Goal: Task Accomplishment & Management: Manage account settings

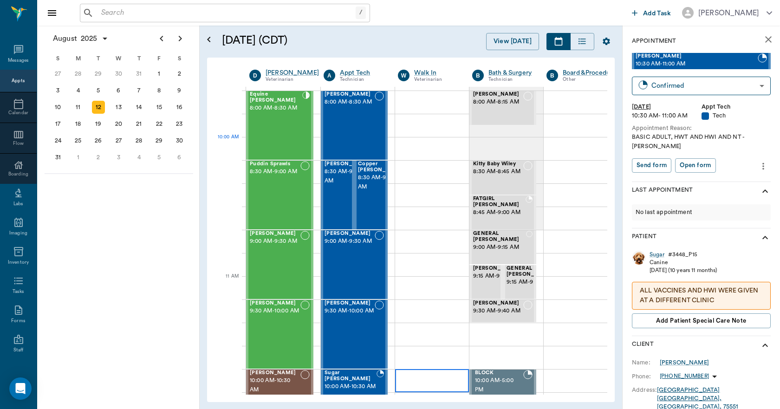
scroll to position [169, 0]
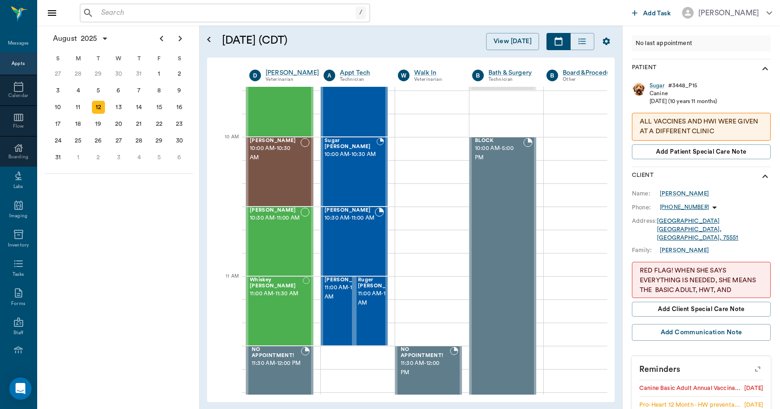
click at [266, 12] on input "text" at bounding box center [226, 12] width 258 height 13
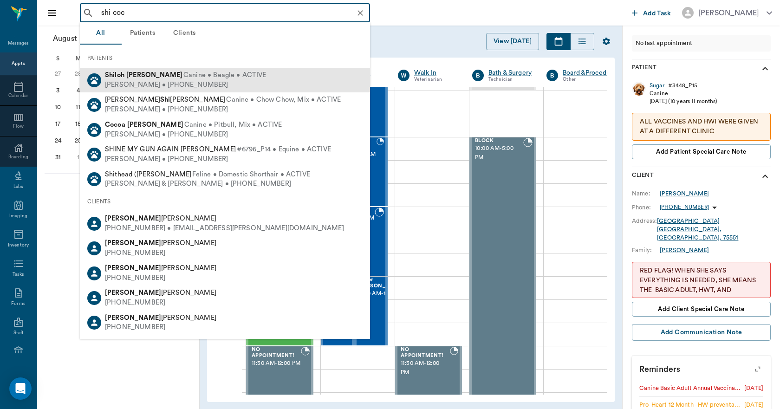
click at [128, 73] on b "[PERSON_NAME]" at bounding box center [154, 74] width 56 height 7
type input "shi coc"
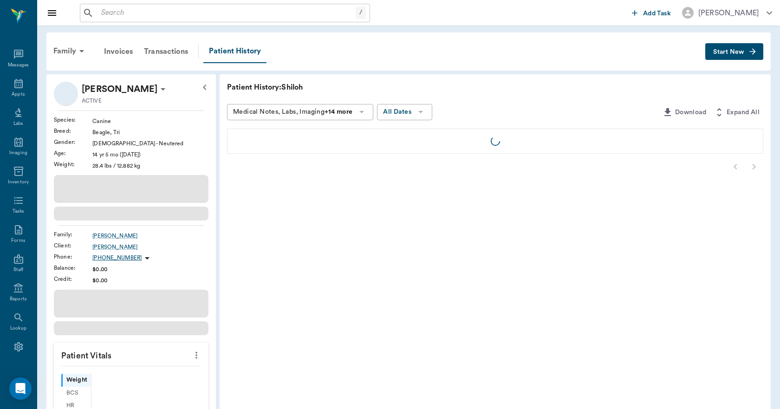
scroll to position [17, 0]
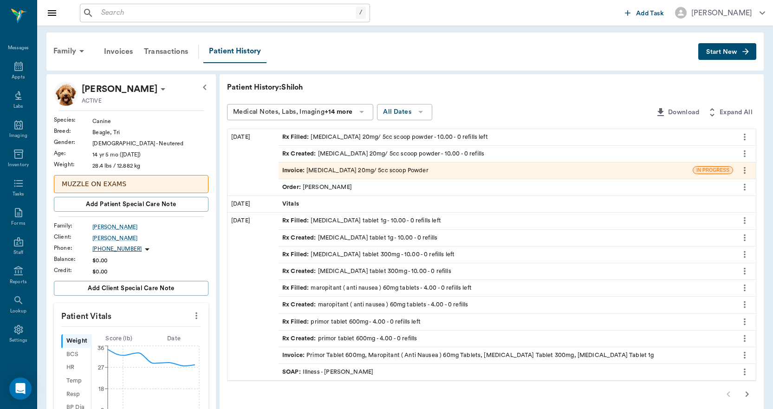
click at [317, 169] on div "Invoice : [MEDICAL_DATA] 20mg/ 5cc scoop Powder" at bounding box center [355, 170] width 146 height 9
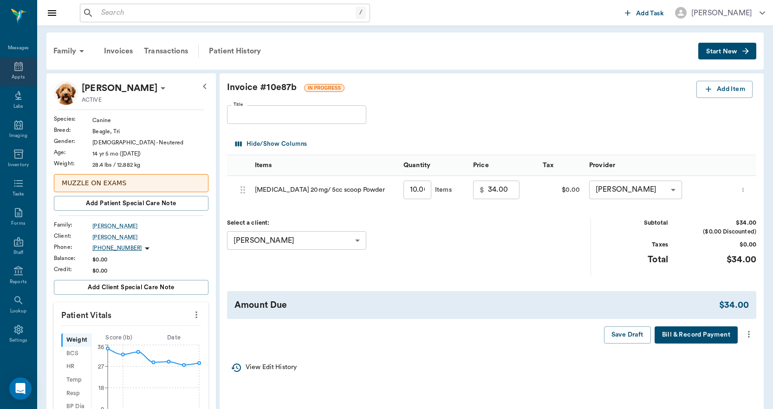
click at [13, 71] on icon at bounding box center [18, 66] width 11 height 11
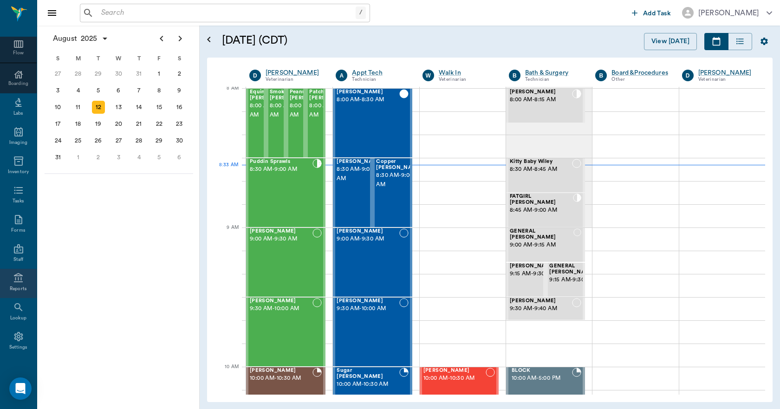
scroll to position [97, 0]
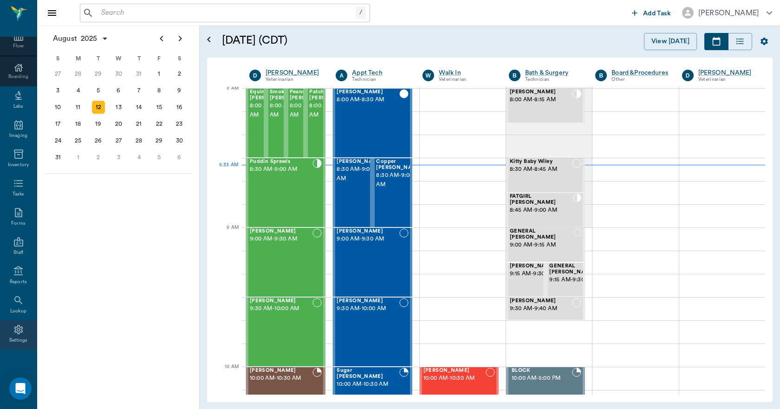
click at [6, 342] on div "Settings" at bounding box center [18, 334] width 37 height 29
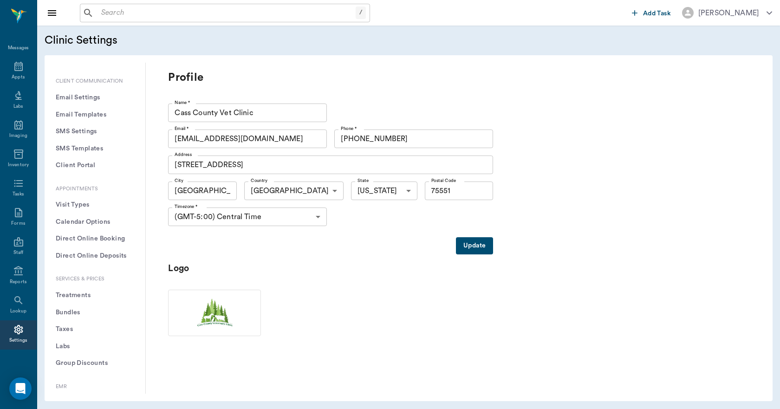
scroll to position [139, 0]
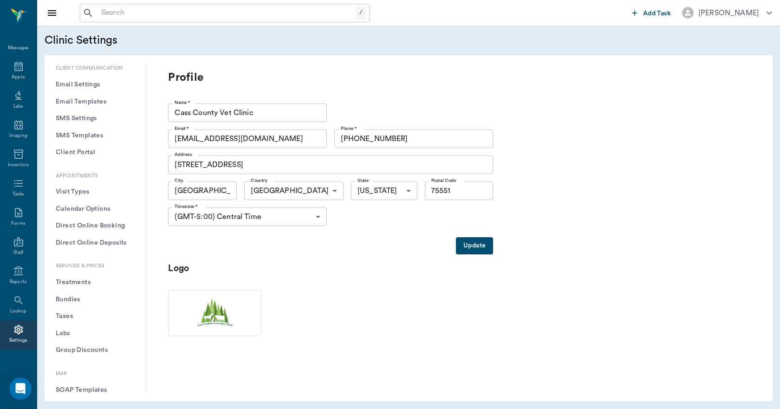
click at [85, 281] on button "Treatments" at bounding box center [95, 282] width 86 height 17
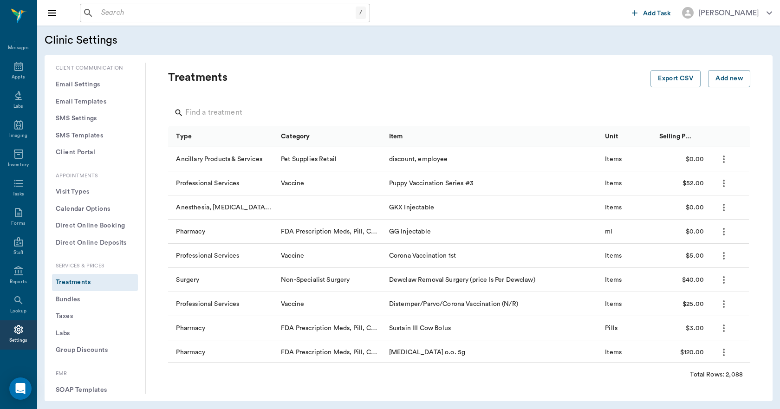
click at [242, 106] on input "Search" at bounding box center [459, 112] width 549 height 15
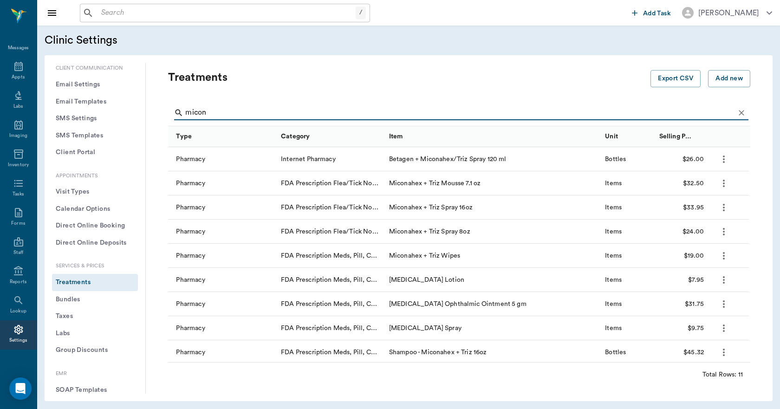
type input "micon"
click at [739, 111] on icon "Clear" at bounding box center [742, 113] width 6 height 6
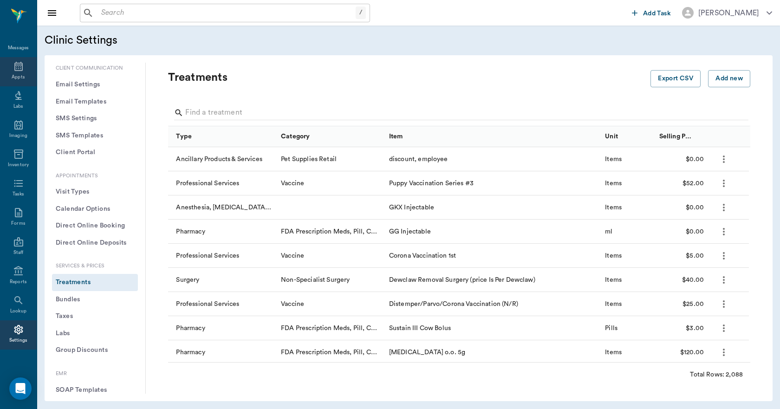
click at [10, 72] on div "Appts" at bounding box center [18, 71] width 37 height 29
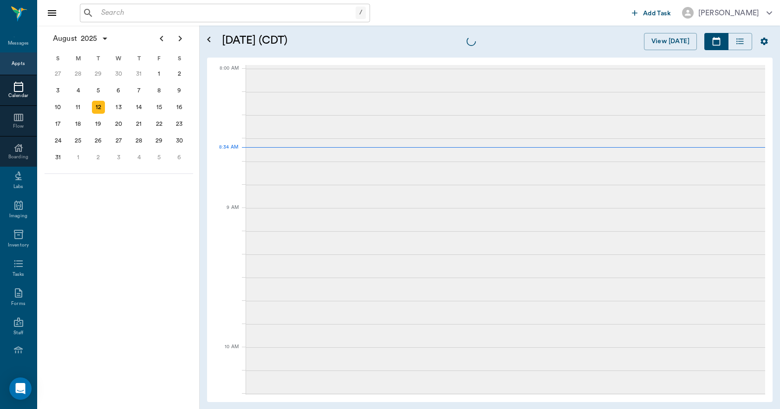
scroll to position [0, 0]
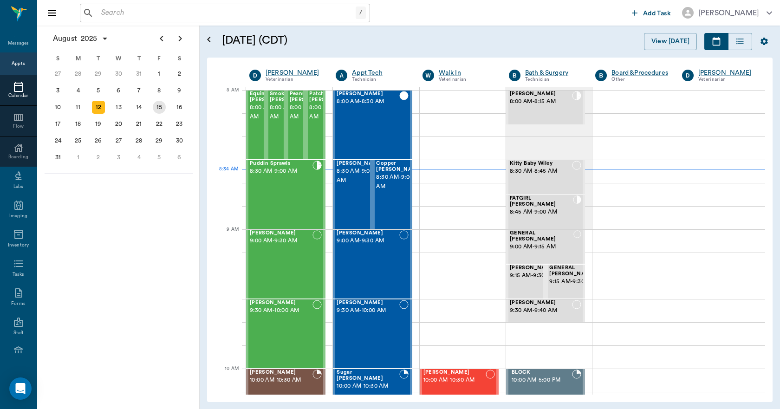
click at [156, 107] on div "15" at bounding box center [159, 107] width 13 height 13
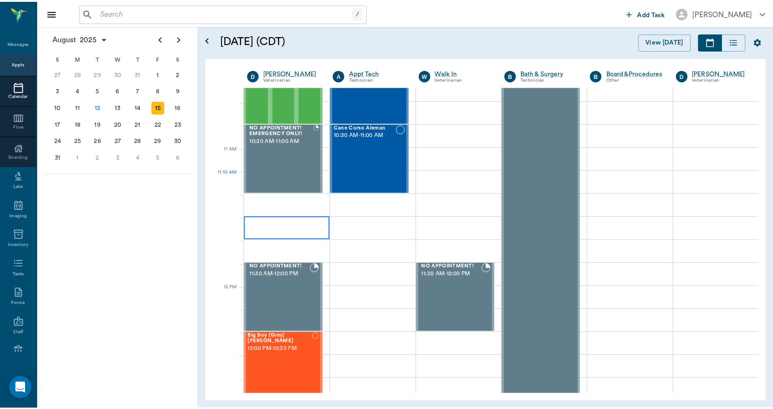
scroll to position [371, 0]
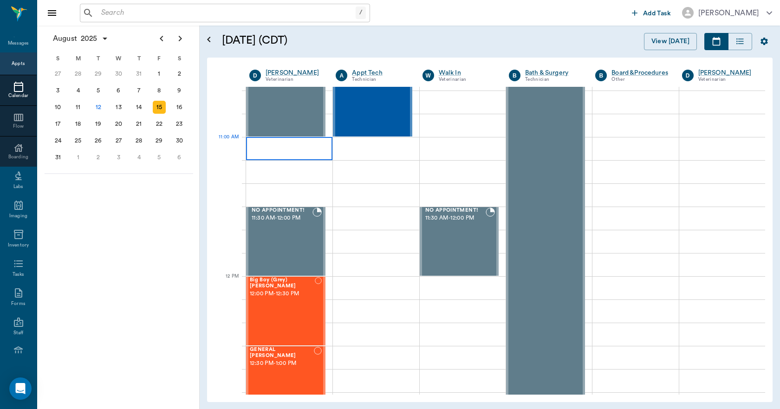
click at [276, 153] on div at bounding box center [289, 148] width 86 height 23
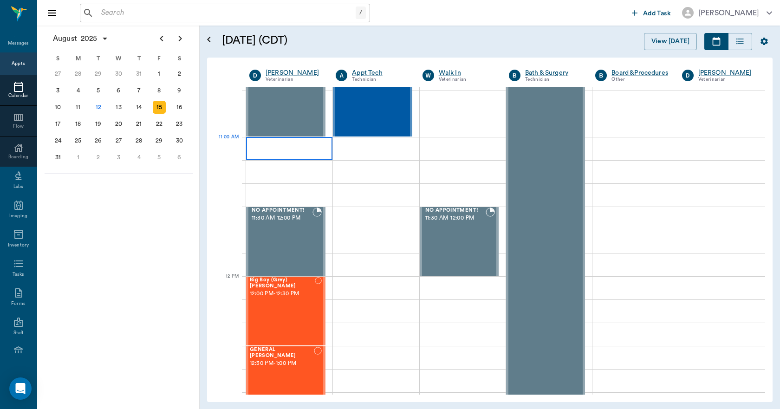
click at [292, 152] on div at bounding box center [289, 148] width 86 height 23
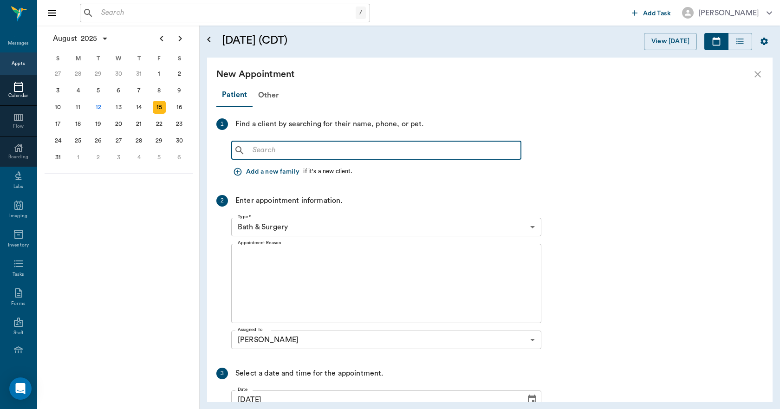
click at [318, 156] on input "text" at bounding box center [383, 150] width 268 height 13
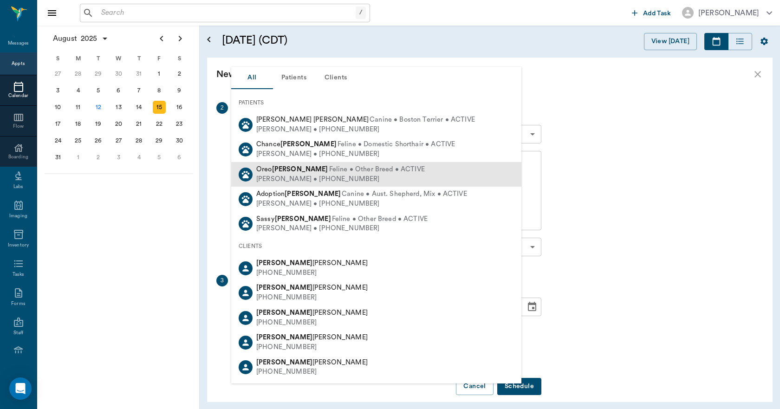
scroll to position [0, 0]
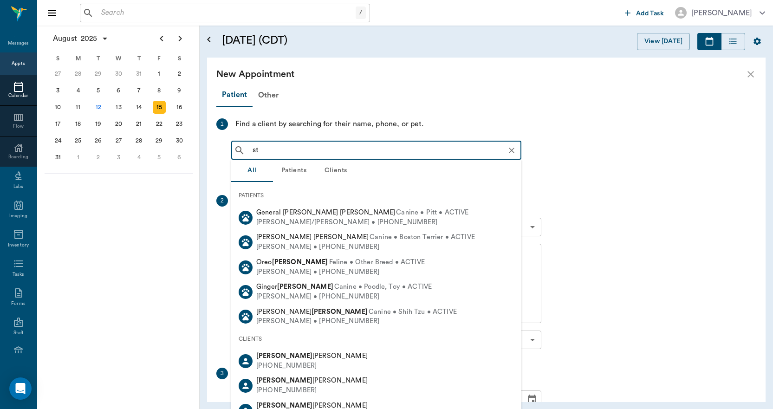
type input "s"
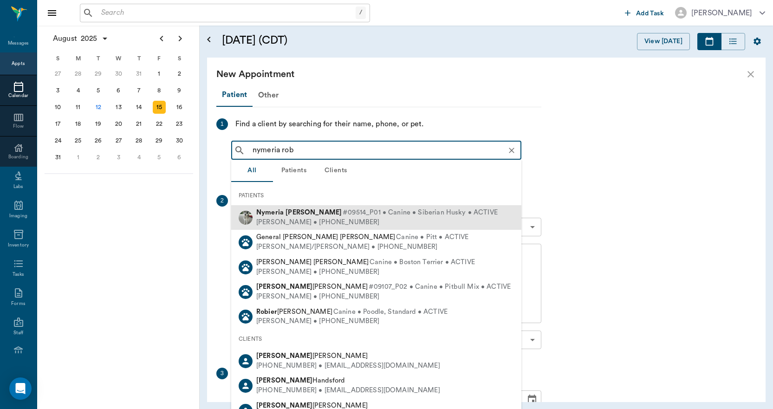
click at [287, 214] on b "[PERSON_NAME]" at bounding box center [314, 212] width 56 height 7
type input "nymeria rob"
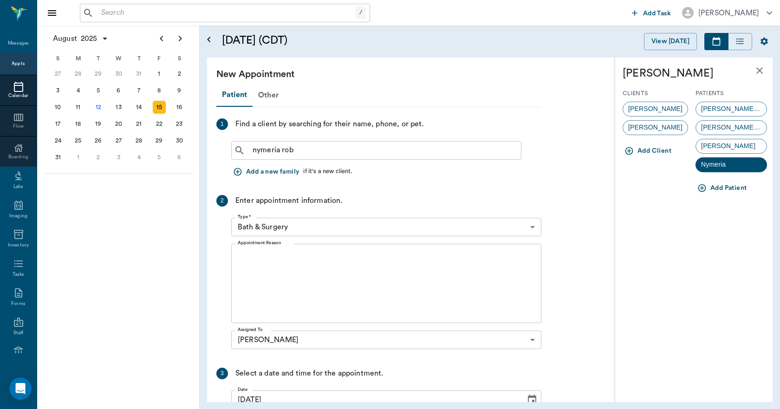
click at [636, 104] on div "[PERSON_NAME]" at bounding box center [655, 109] width 65 height 15
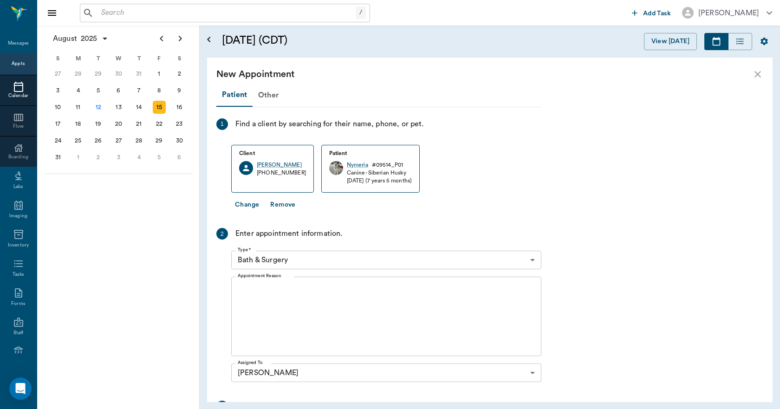
scroll to position [136, 0]
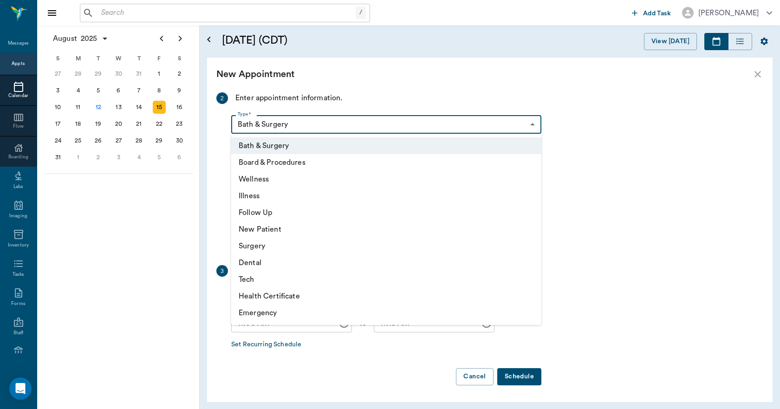
click at [320, 123] on body "/ ​ Add Task [PERSON_NAME] Nectar Messages Appts Calendar Flow Boarding Labs Im…" at bounding box center [390, 204] width 780 height 409
click at [267, 175] on li "Wellness" at bounding box center [386, 179] width 310 height 17
type input "65d2be4f46e3a538d89b8c14"
type input "11:30 AM"
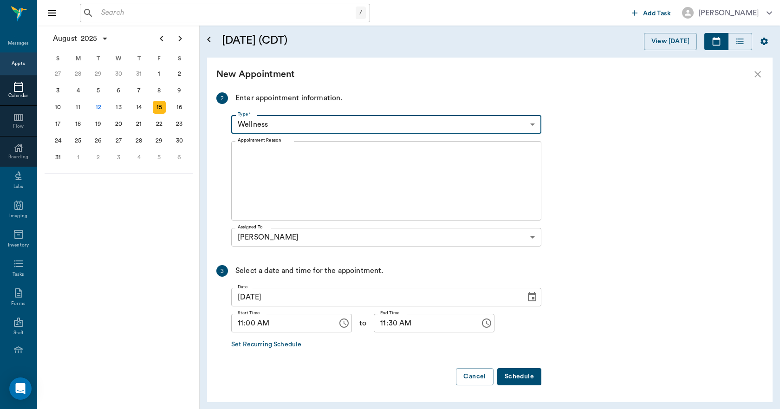
click at [284, 174] on textarea "Appointment Reason" at bounding box center [386, 181] width 297 height 64
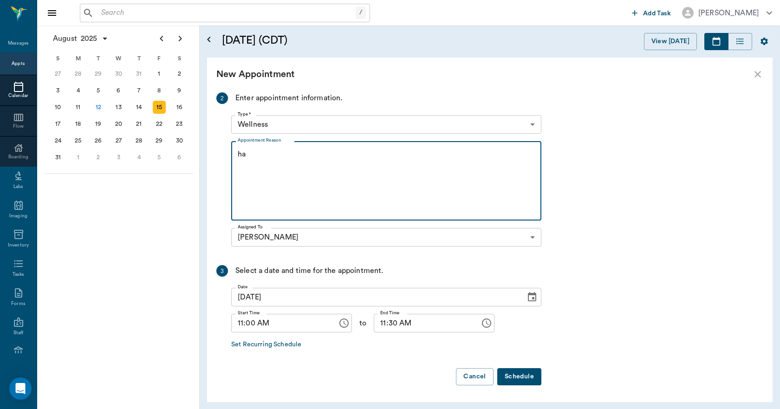
type textarea "h"
type textarea "HAS BEEN DOING ALOT OF SNEEZING -[PERSON_NAME]"
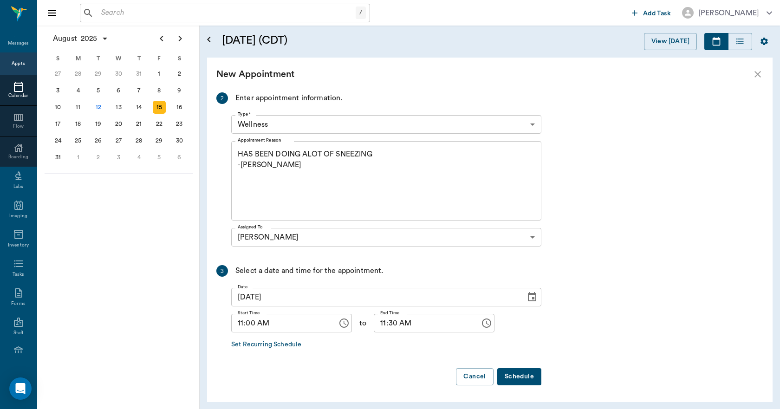
click at [520, 376] on button "Schedule" at bounding box center [519, 376] width 44 height 17
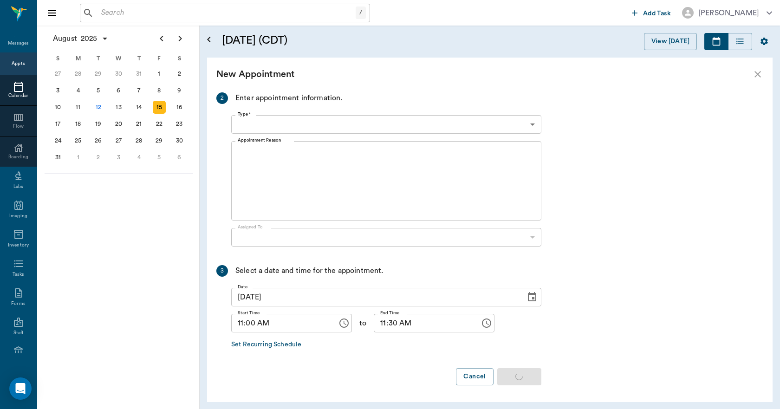
scroll to position [0, 0]
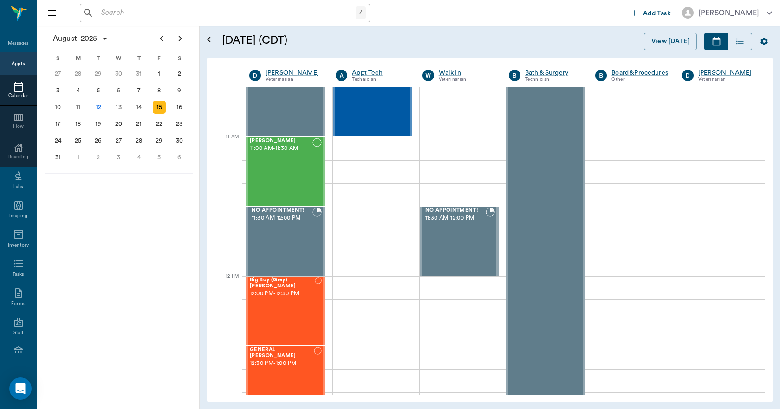
click at [257, 16] on input "text" at bounding box center [226, 12] width 258 height 13
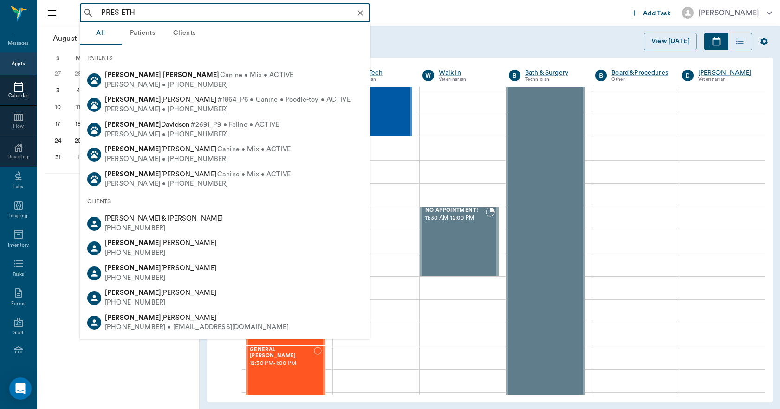
click at [164, 80] on div "[PERSON_NAME] • [PHONE_NUMBER]" at bounding box center [199, 85] width 188 height 10
type input "PRES ETH"
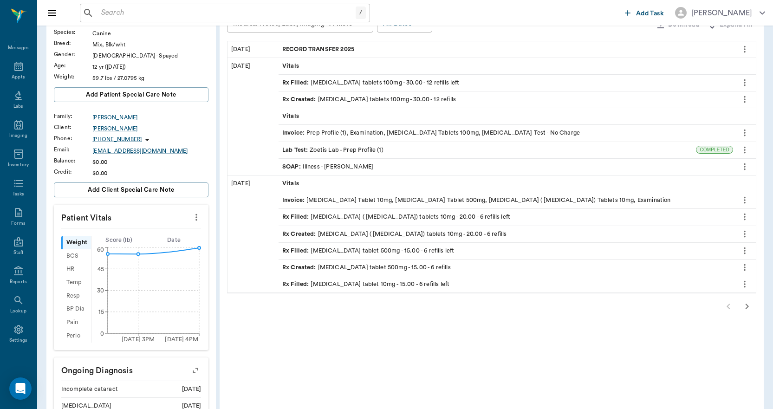
scroll to position [46, 0]
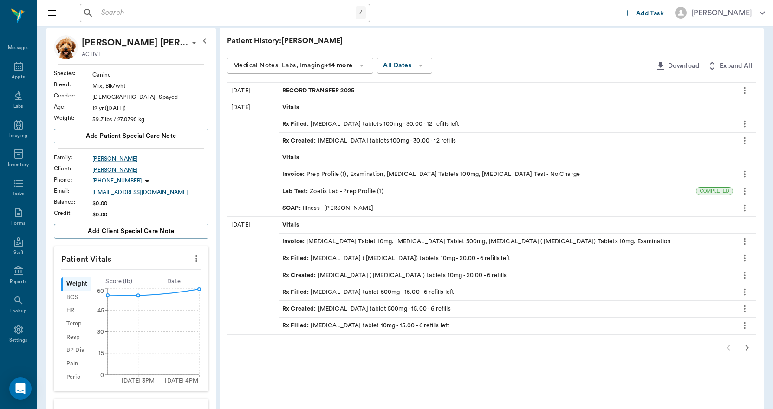
click at [748, 123] on icon "more" at bounding box center [745, 123] width 10 height 11
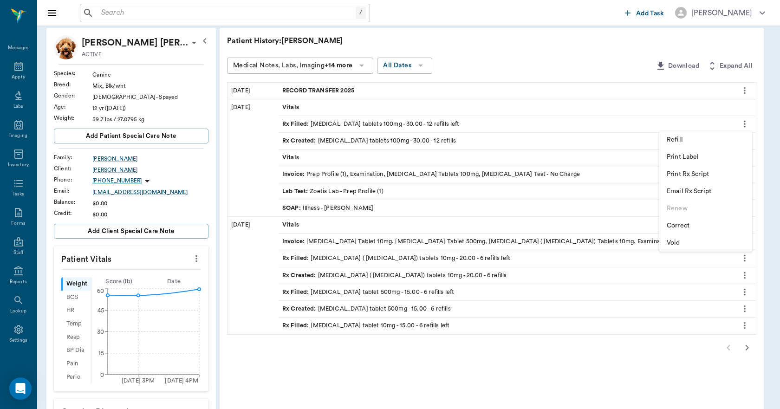
click at [695, 170] on span "Print Rx Script" at bounding box center [706, 174] width 78 height 10
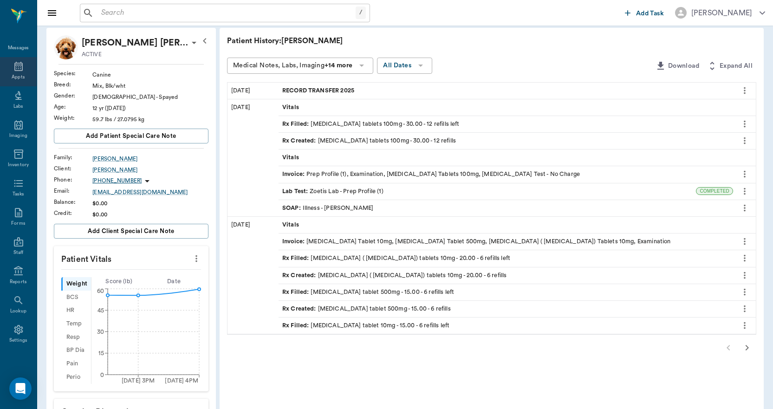
click at [19, 65] on icon at bounding box center [18, 66] width 8 height 9
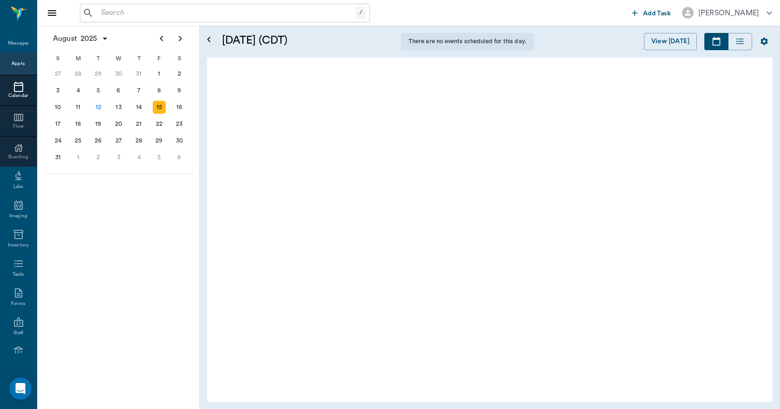
scroll to position [0, 0]
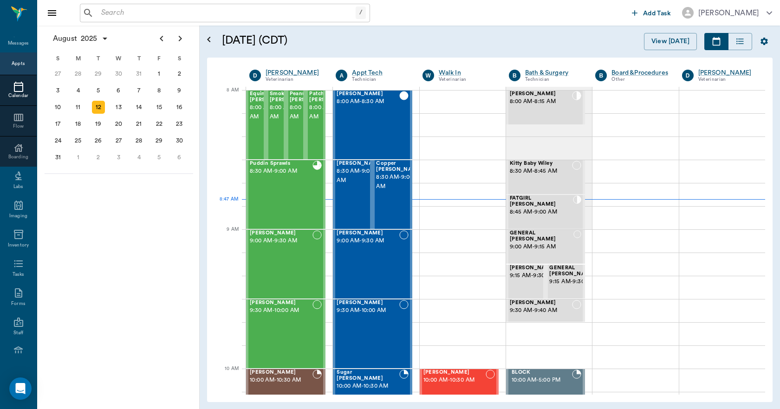
click at [120, 11] on input "text" at bounding box center [226, 12] width 258 height 13
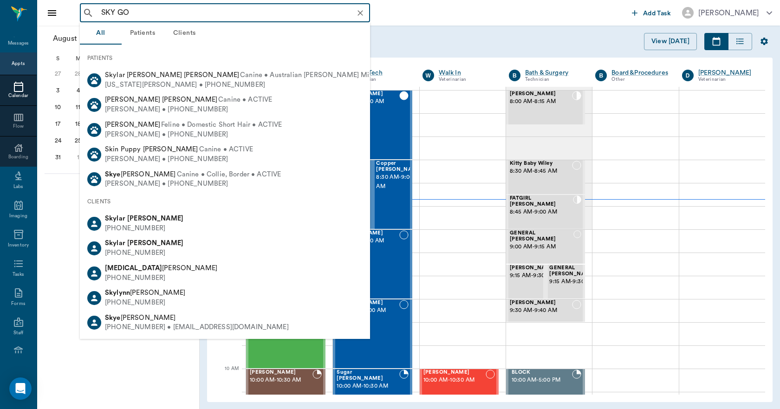
type input "SKY GON"
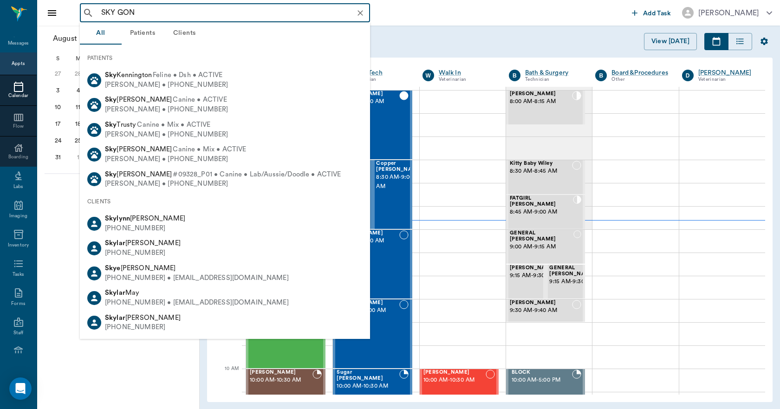
click at [361, 11] on icon "Clear" at bounding box center [360, 12] width 9 height 9
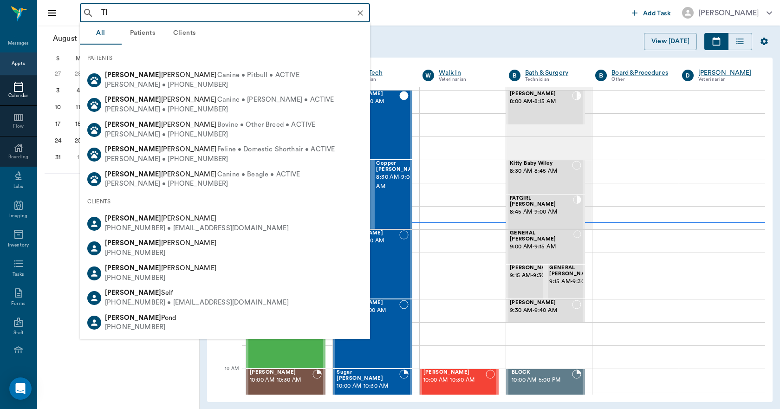
type input "T"
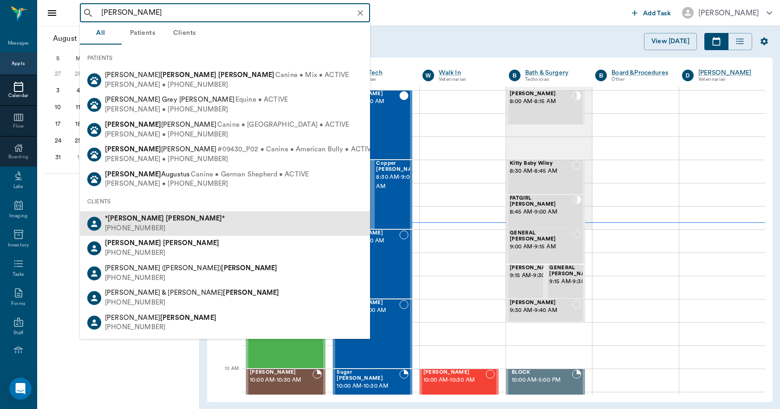
click at [166, 216] on b "[PERSON_NAME]" at bounding box center [194, 218] width 56 height 7
type input "[PERSON_NAME]"
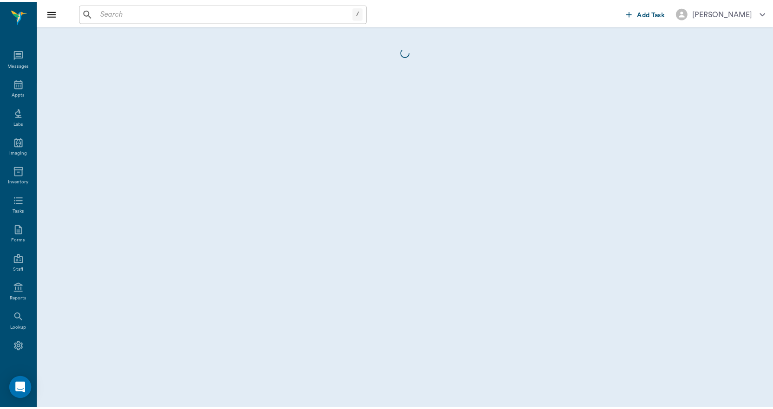
scroll to position [17, 0]
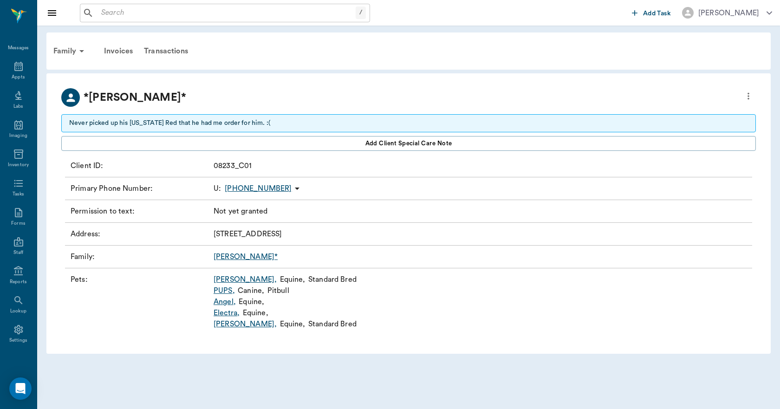
click at [224, 279] on link "[PERSON_NAME] ," at bounding box center [245, 279] width 63 height 11
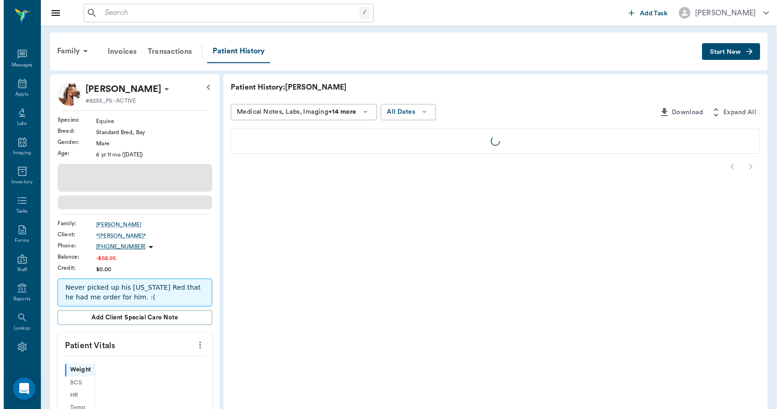
scroll to position [17, 0]
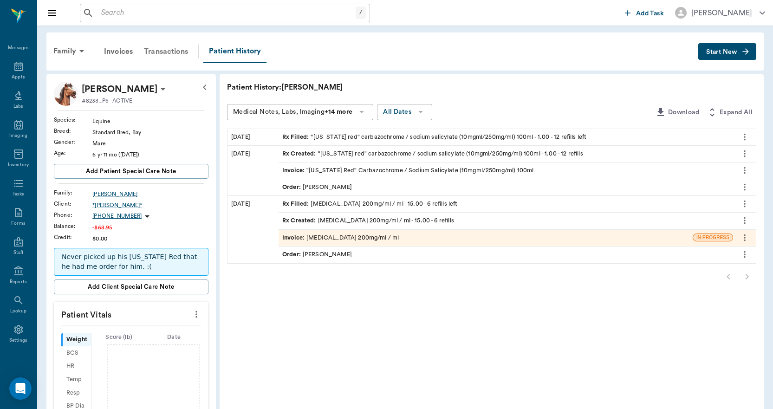
click at [163, 50] on div "Transactions" at bounding box center [165, 51] width 55 height 22
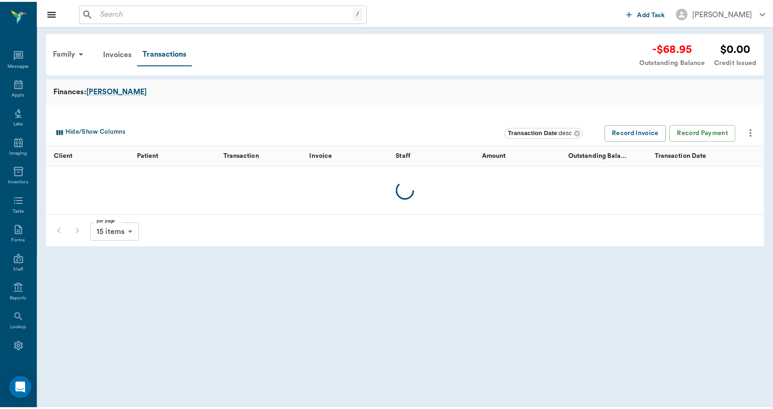
scroll to position [17, 0]
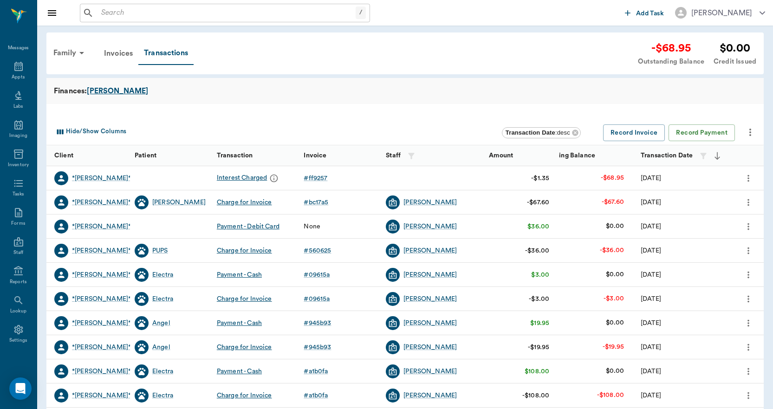
click at [102, 90] on div "[PERSON_NAME]" at bounding box center [117, 90] width 61 height 11
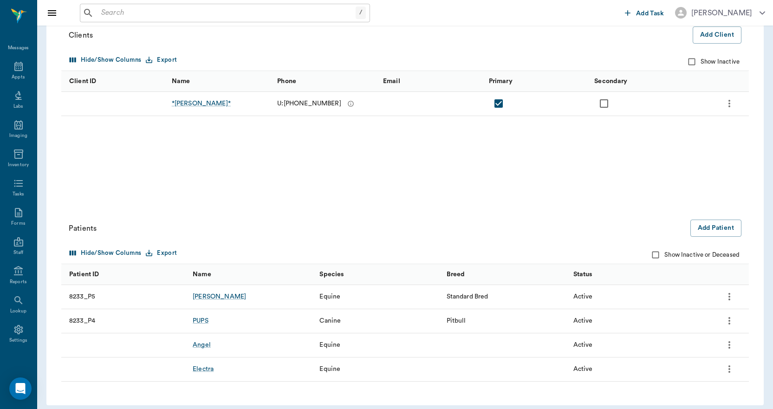
scroll to position [115, 0]
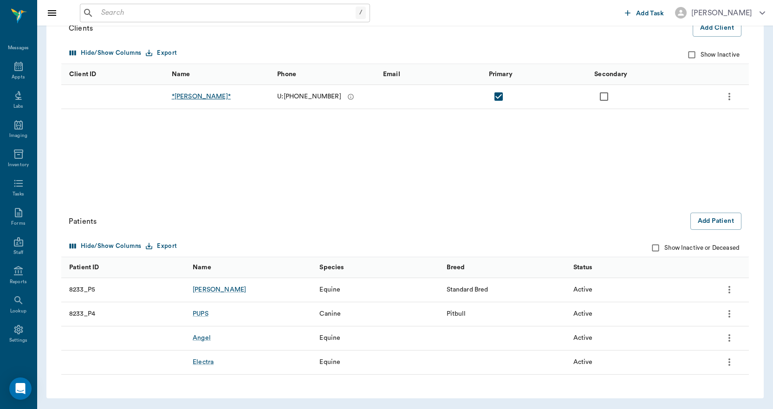
click at [205, 96] on div "*[PERSON_NAME]*" at bounding box center [201, 96] width 59 height 9
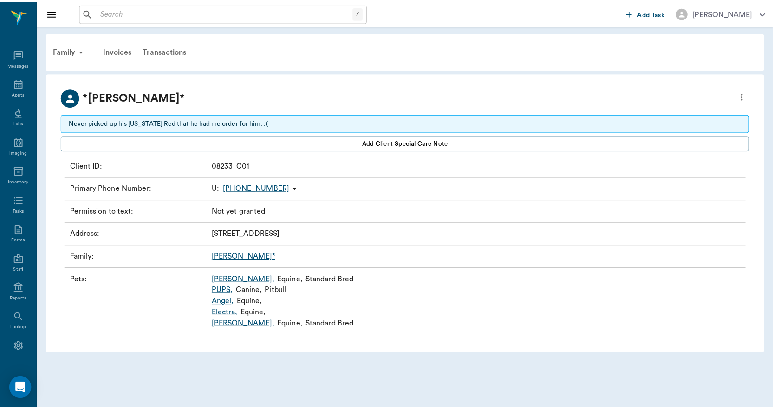
scroll to position [17, 0]
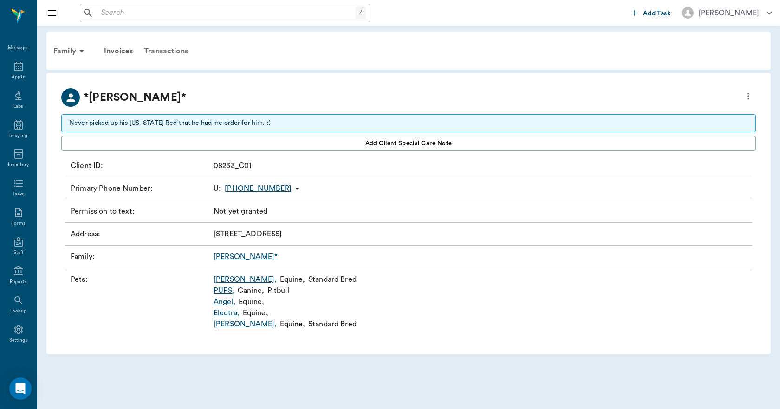
click at [167, 47] on div "Transactions" at bounding box center [165, 51] width 55 height 22
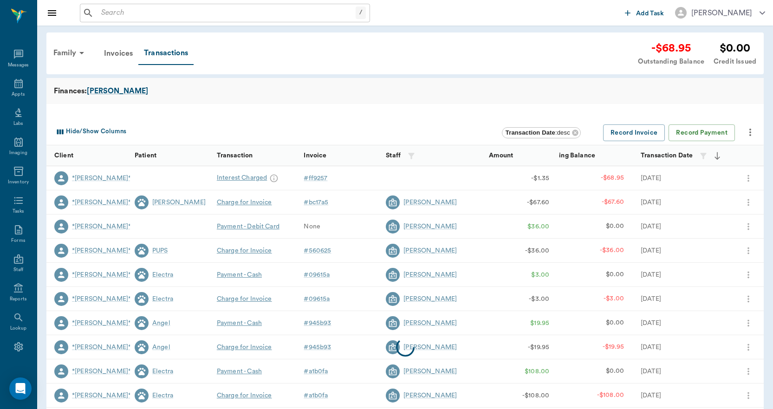
scroll to position [17, 0]
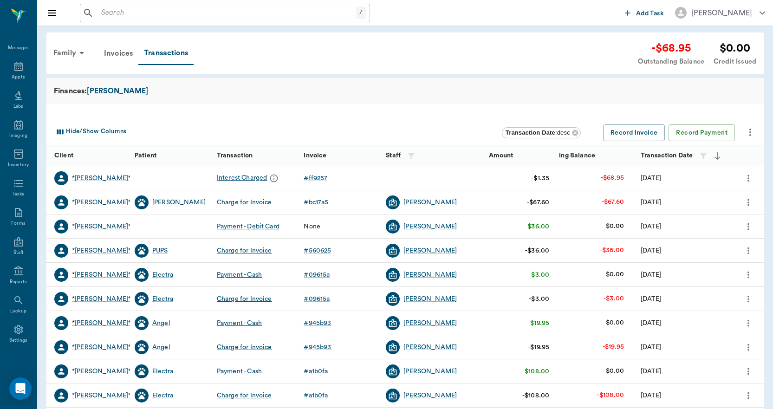
click at [747, 175] on icon "more" at bounding box center [748, 178] width 10 height 11
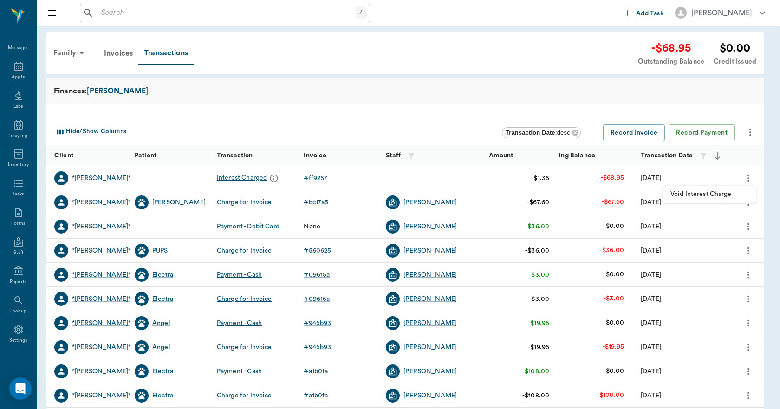
click at [712, 192] on span "Void Interest Charge" at bounding box center [709, 194] width 78 height 10
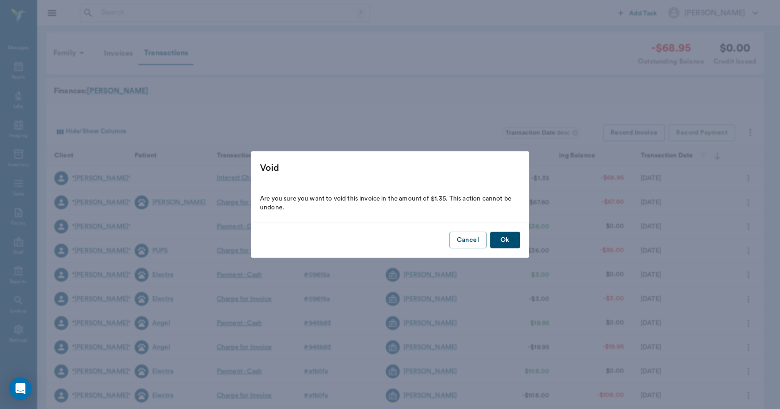
click at [507, 238] on button "Ok" at bounding box center [505, 240] width 30 height 17
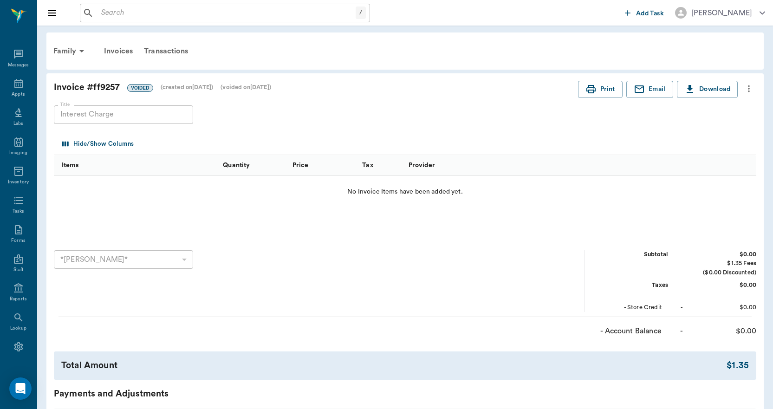
scroll to position [17, 0]
click at [169, 48] on div "Transactions" at bounding box center [165, 51] width 55 height 22
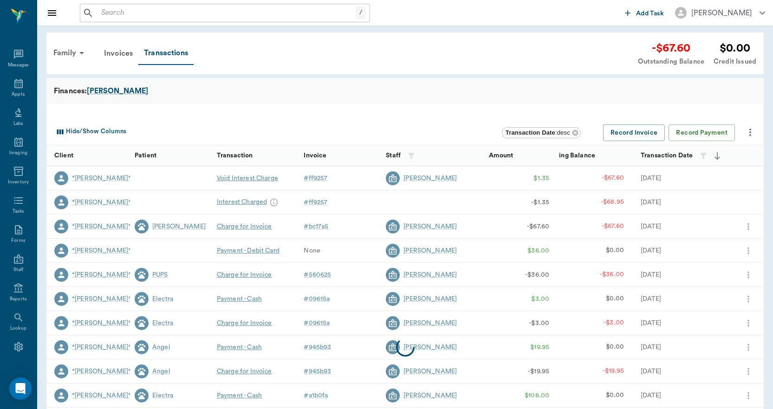
scroll to position [17, 0]
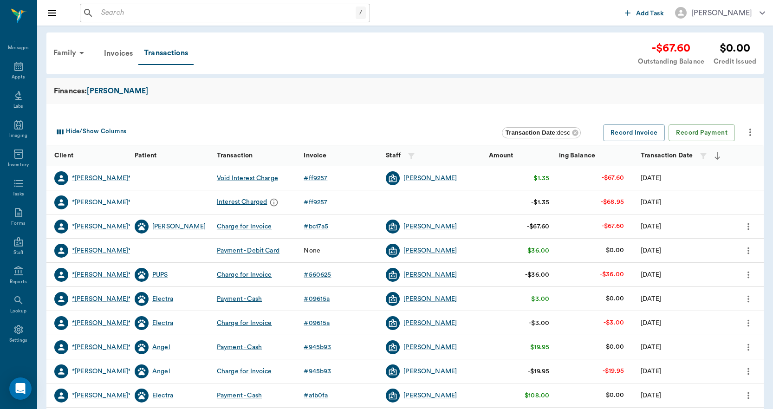
click at [747, 225] on icon "more" at bounding box center [748, 226] width 10 height 11
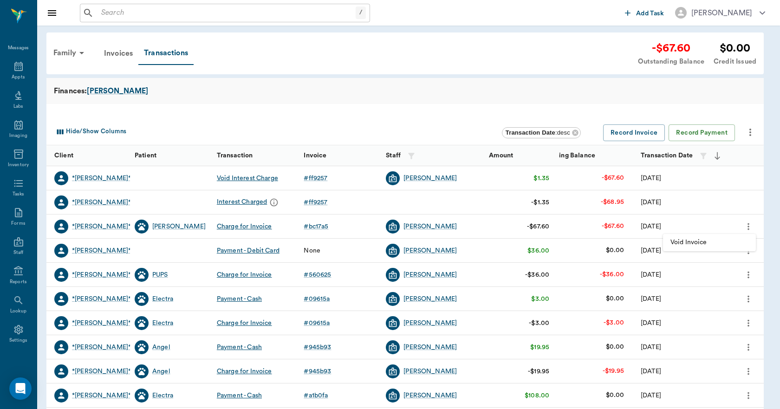
click at [699, 243] on span "Void Invoice" at bounding box center [709, 243] width 78 height 10
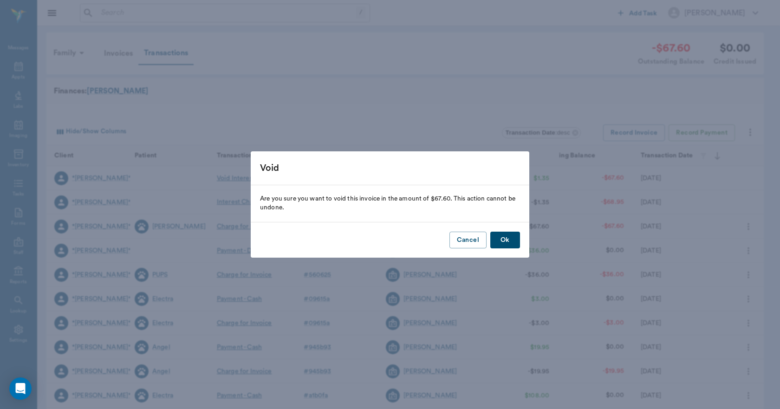
click at [516, 241] on button "Ok" at bounding box center [505, 240] width 30 height 17
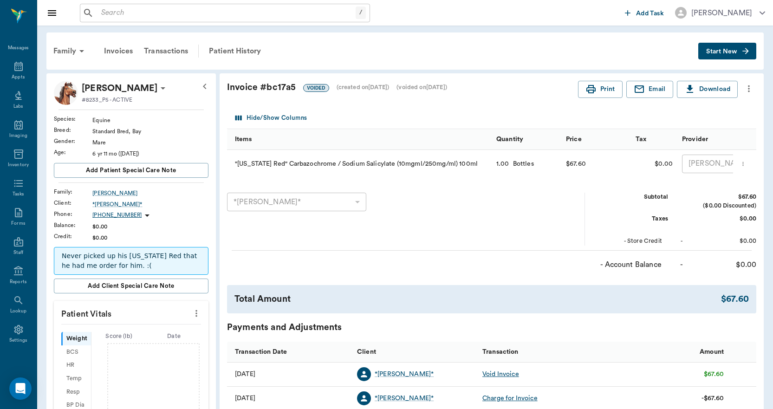
click at [141, 261] on p "Never picked up his [US_STATE] Red that he had me order for him. :(" at bounding box center [131, 260] width 139 height 19
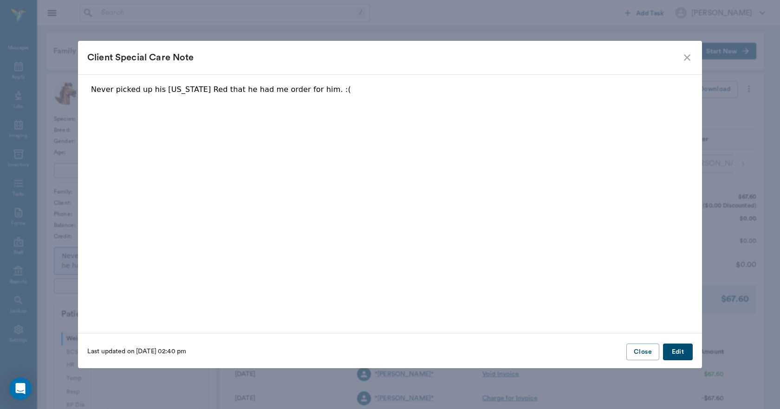
click at [679, 348] on button "Edit" at bounding box center [678, 352] width 30 height 17
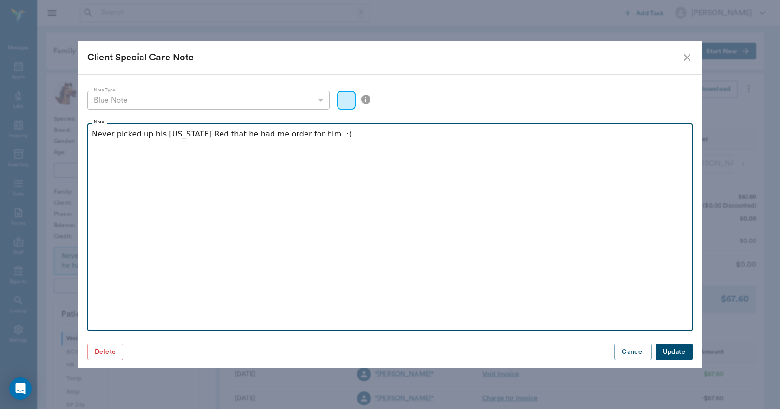
click at [320, 131] on p "Never picked up his [US_STATE] Red that he had me order for him. :(" at bounding box center [390, 134] width 596 height 11
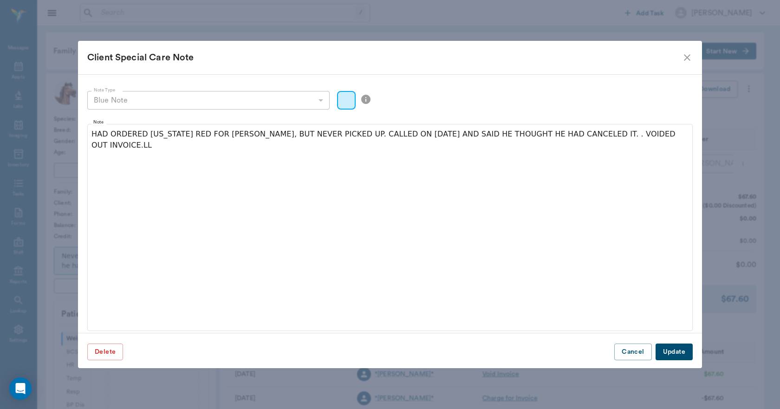
click at [689, 354] on button "Update" at bounding box center [674, 352] width 37 height 17
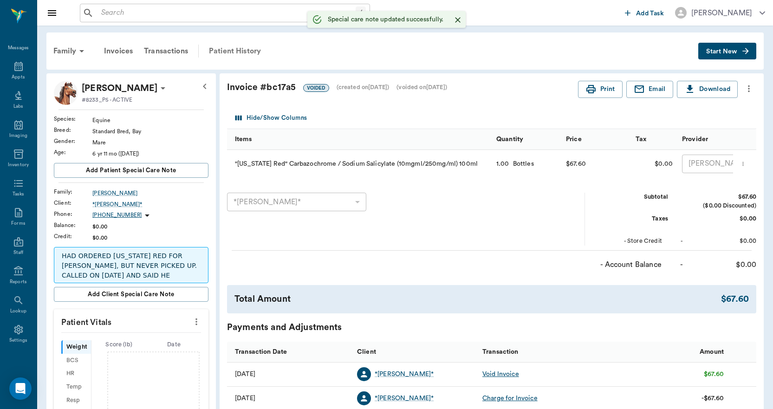
click at [216, 45] on div "Patient History" at bounding box center [234, 51] width 63 height 22
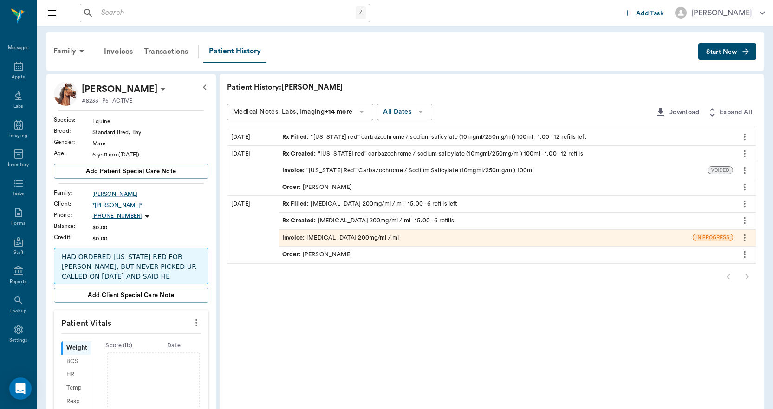
click at [742, 234] on icon "more" at bounding box center [745, 237] width 10 height 11
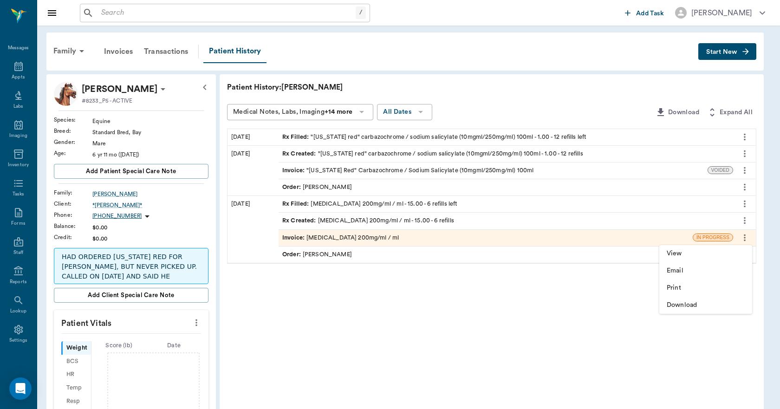
click at [429, 296] on div at bounding box center [390, 204] width 780 height 409
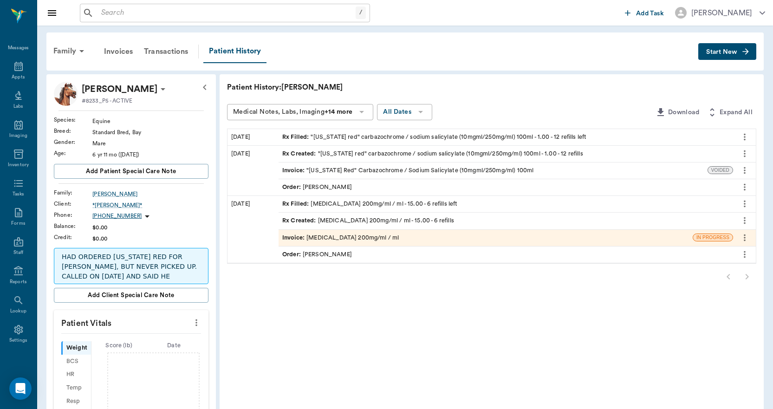
click at [369, 234] on div "Invoice : [MEDICAL_DATA] 200mg/ml / ml" at bounding box center [340, 238] width 117 height 9
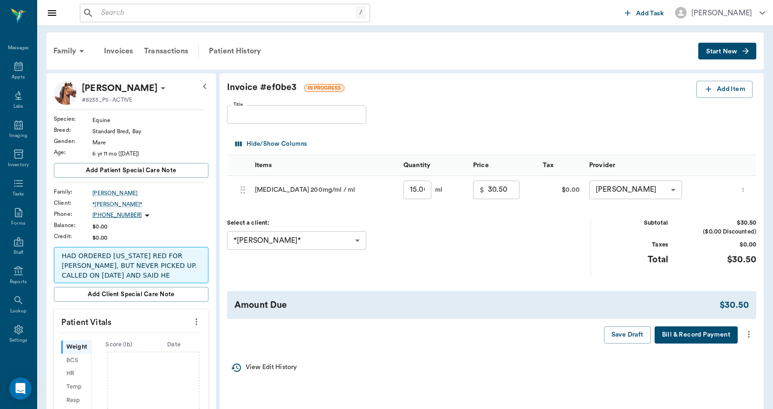
click at [747, 333] on icon "more" at bounding box center [749, 334] width 10 height 11
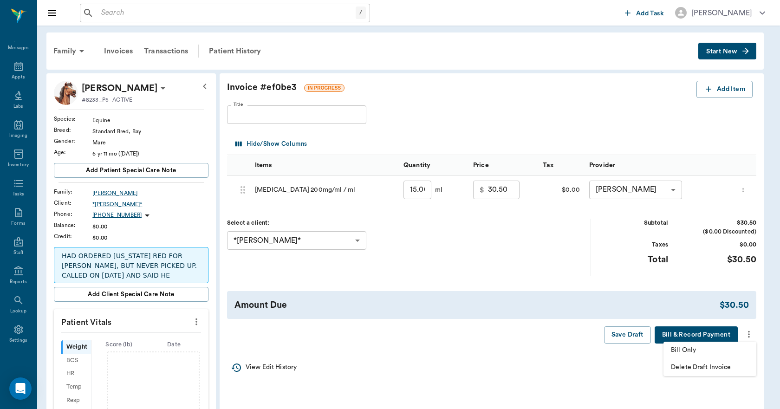
click at [699, 365] on span "Delete Draft Invoice" at bounding box center [710, 368] width 78 height 10
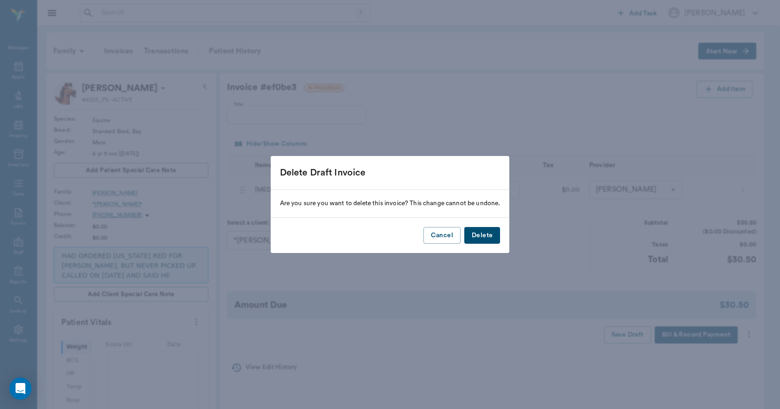
click at [484, 235] on button "Delete" at bounding box center [482, 235] width 36 height 17
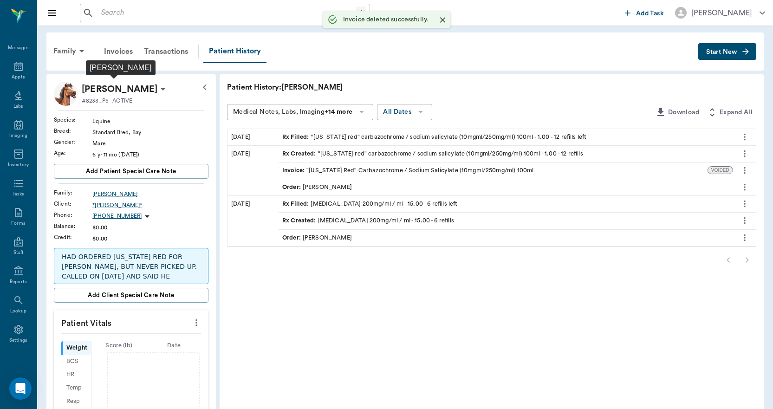
click at [134, 88] on p "[PERSON_NAME]" at bounding box center [120, 89] width 76 height 15
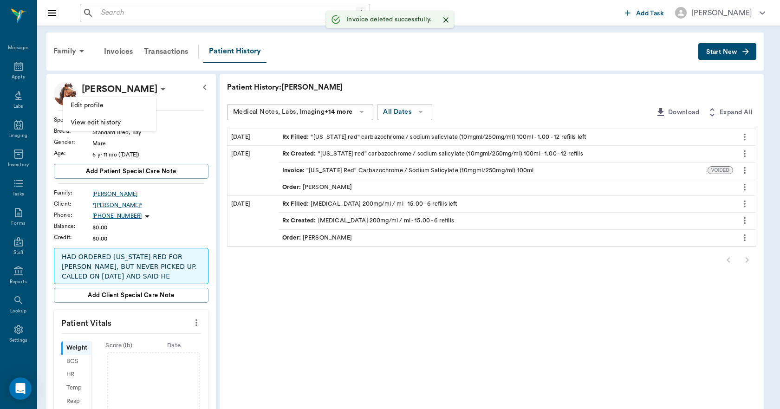
click at [102, 108] on span "Edit profile" at bounding box center [110, 106] width 78 height 10
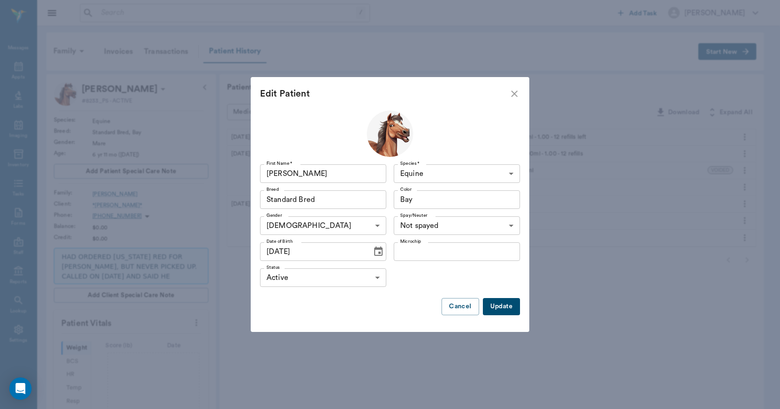
click at [305, 278] on body "/ ​ Add Task [PERSON_NAME] Nectar Messages Appts Labs Imaging Inventory Tasks F…" at bounding box center [390, 338] width 780 height 677
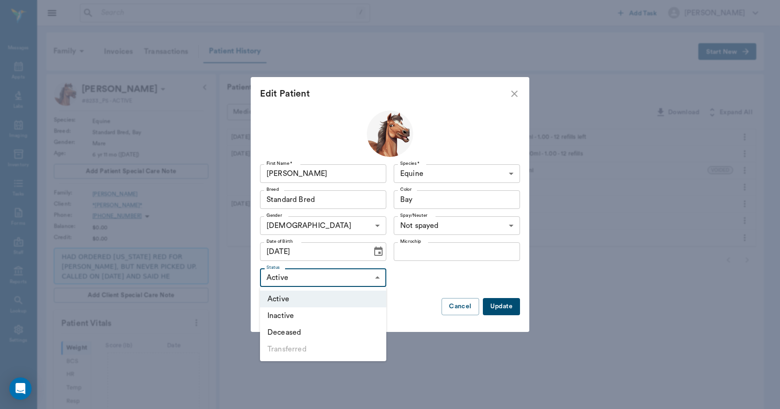
click at [293, 330] on li "Deceased" at bounding box center [323, 332] width 126 height 17
type input "DECEASED"
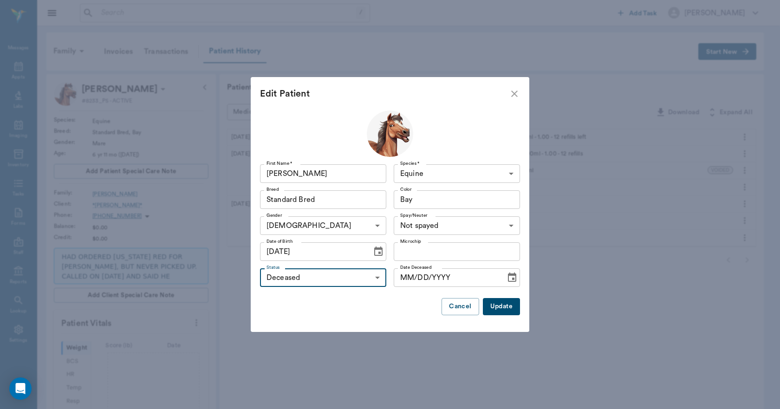
click at [496, 303] on button "Update" at bounding box center [501, 306] width 37 height 17
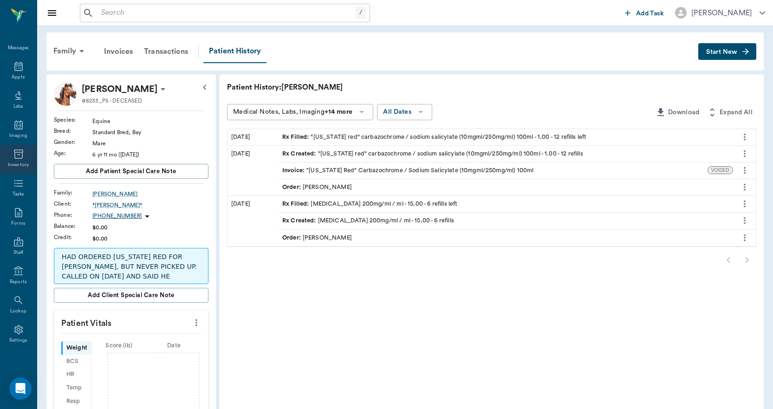
click at [16, 160] on div "Inventory" at bounding box center [18, 159] width 37 height 29
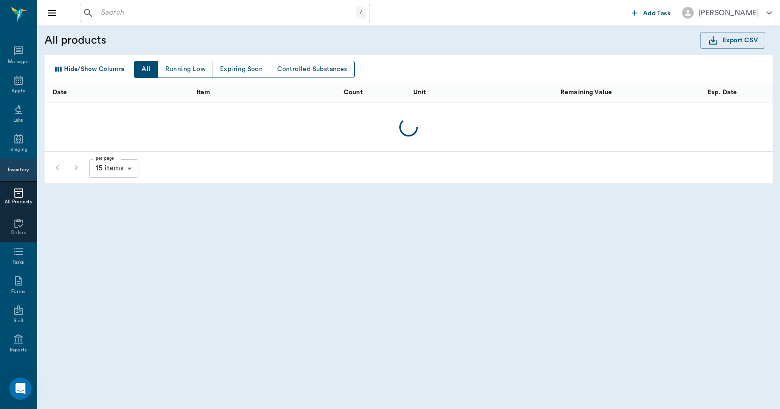
scroll to position [17, 0]
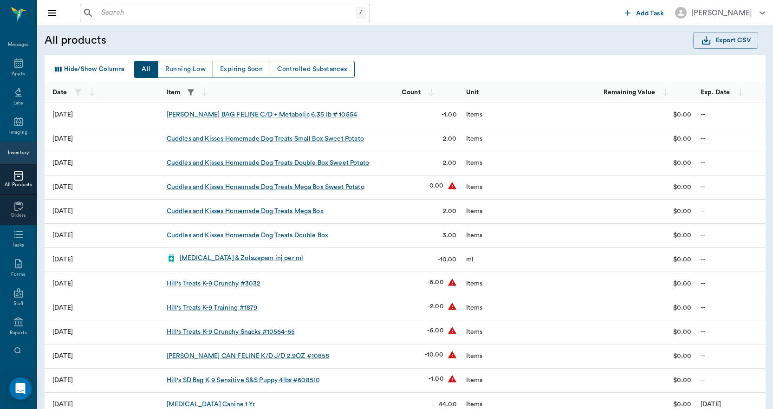
click at [190, 91] on icon "button" at bounding box center [191, 92] width 6 height 6
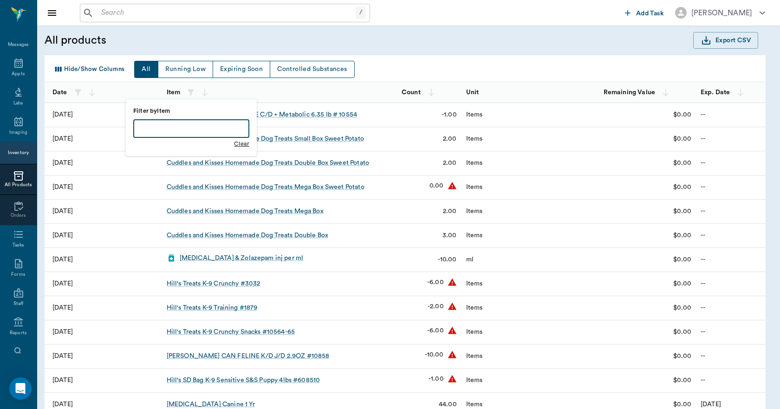
click at [202, 126] on input "text" at bounding box center [191, 128] width 116 height 19
type input "[PERSON_NAME]"
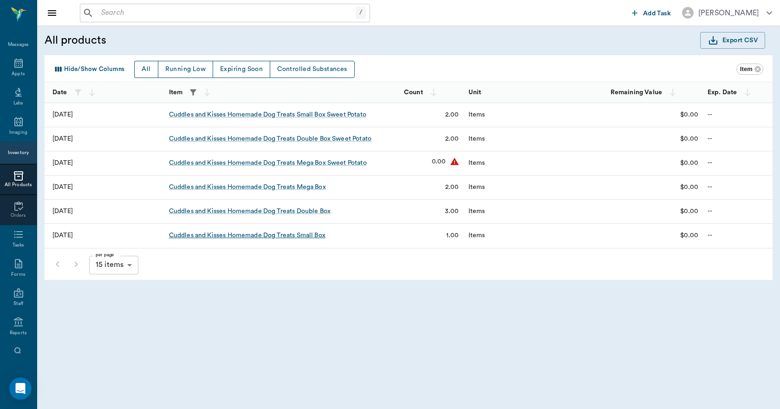
click at [318, 237] on div "Cuddles and Kisses Homemade Dog Treats Small Box" at bounding box center [247, 235] width 156 height 9
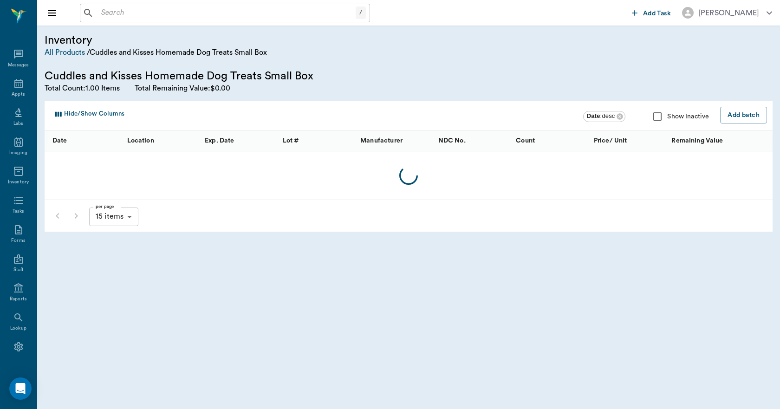
scroll to position [17, 0]
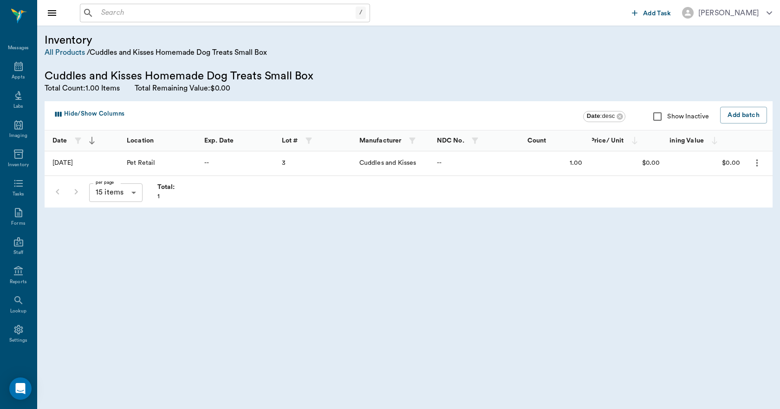
click at [757, 163] on icon "more" at bounding box center [757, 163] width 2 height 7
click at [740, 184] on p "Edit Batch" at bounding box center [729, 187] width 35 height 11
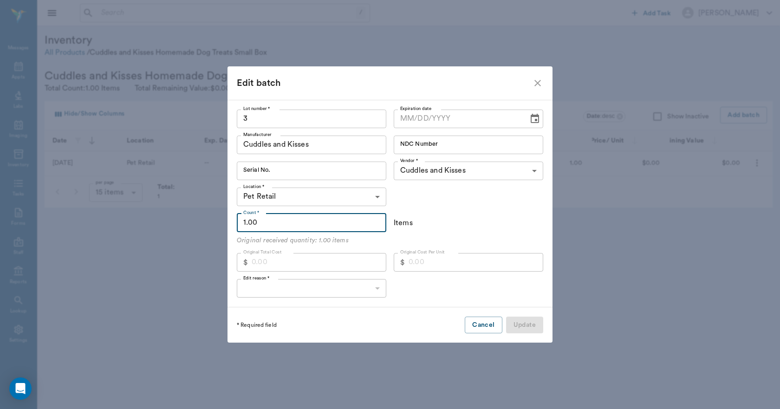
click at [382, 225] on input "1.00" at bounding box center [311, 223] width 149 height 19
type input "4"
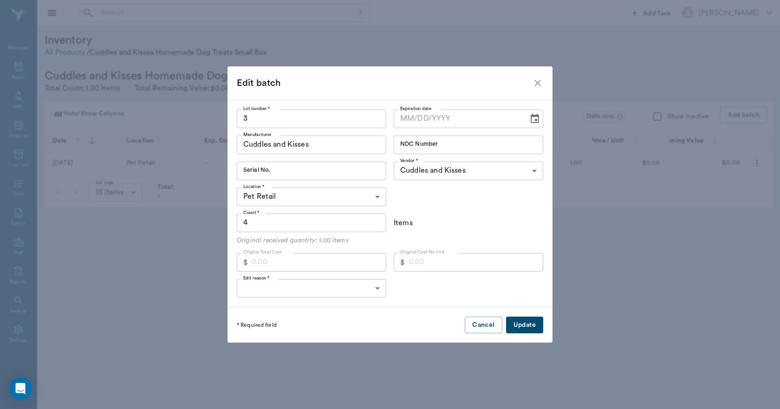
click at [519, 322] on button "Update" at bounding box center [524, 325] width 37 height 17
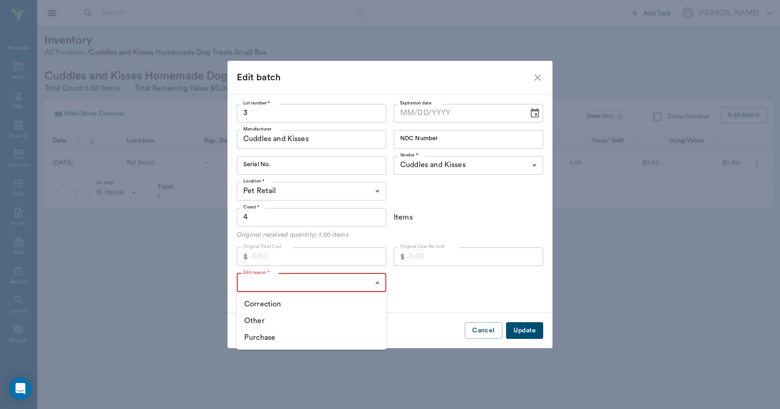
click at [377, 283] on body "/ ​ Add Task [PERSON_NAME] Nectar Messages Appts Labs Imaging Inventory Tasks F…" at bounding box center [390, 204] width 780 height 409
click at [292, 334] on li "Purchase" at bounding box center [311, 337] width 149 height 17
type input "PURCHASE"
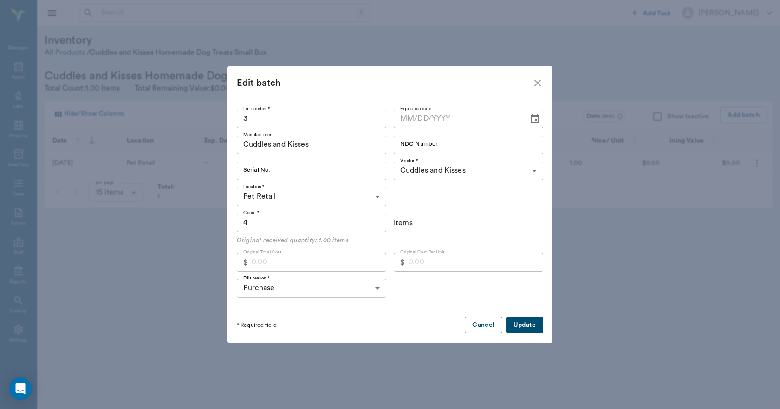
click at [518, 322] on button "Update" at bounding box center [524, 325] width 37 height 17
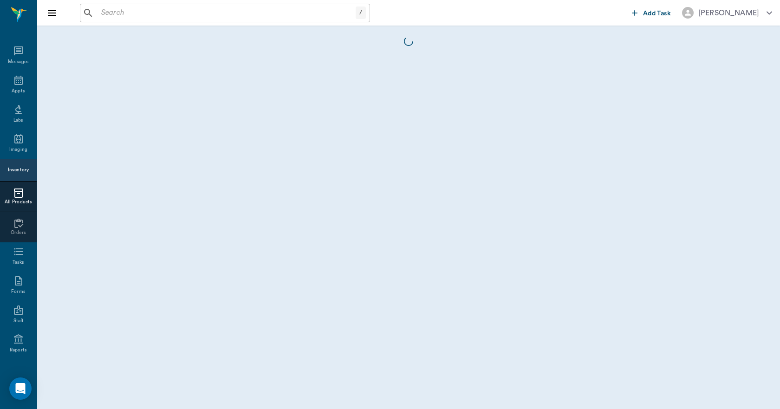
scroll to position [17, 0]
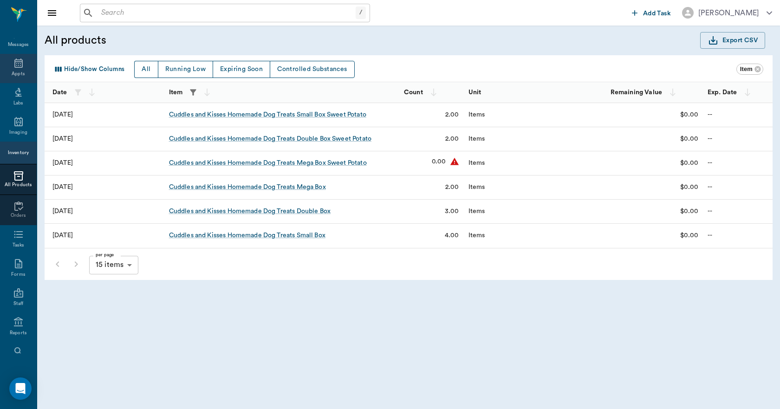
click at [12, 71] on div "Appts" at bounding box center [18, 74] width 13 height 7
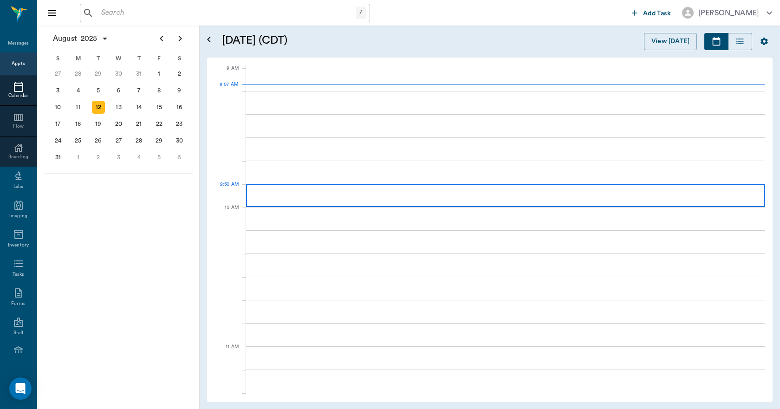
scroll to position [140, 0]
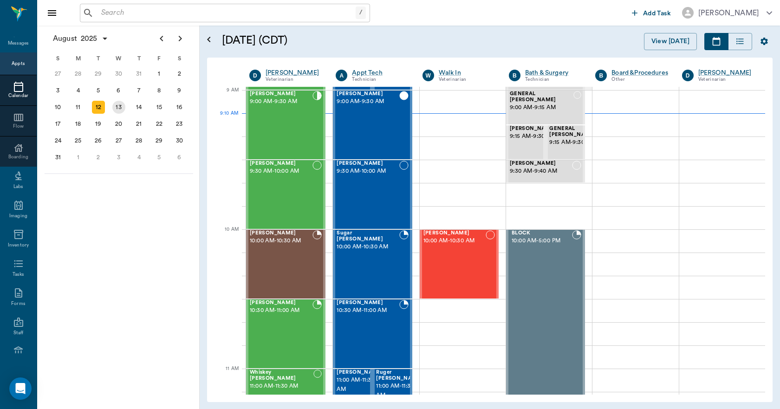
click at [117, 107] on div "13" at bounding box center [118, 107] width 13 height 13
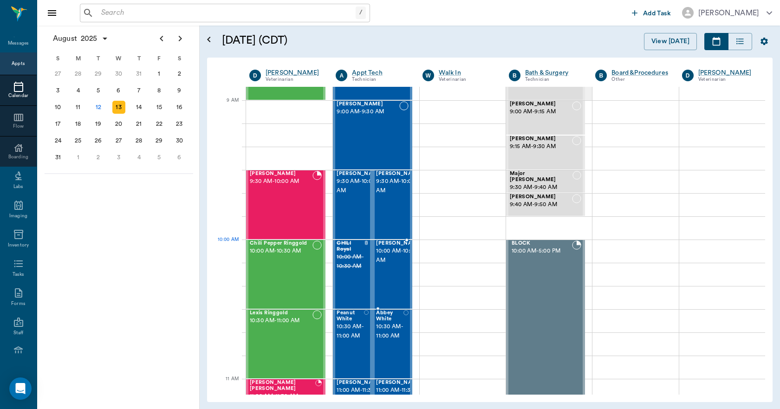
scroll to position [139, 0]
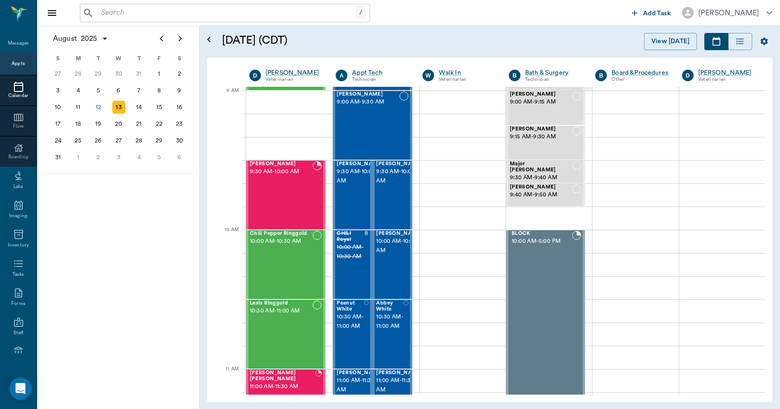
click at [202, 12] on input "text" at bounding box center [226, 12] width 258 height 13
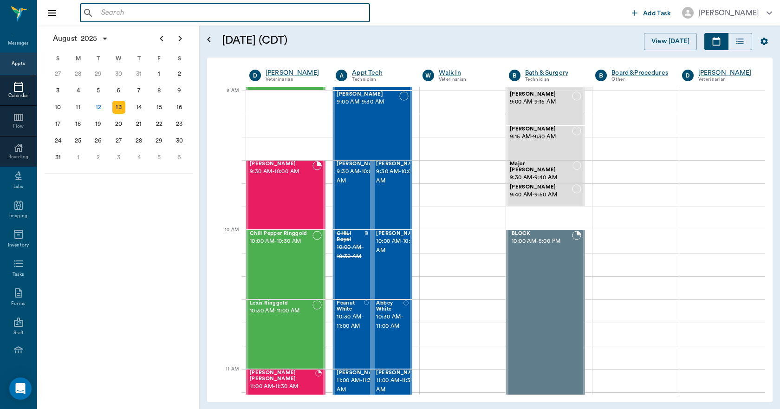
type input "C"
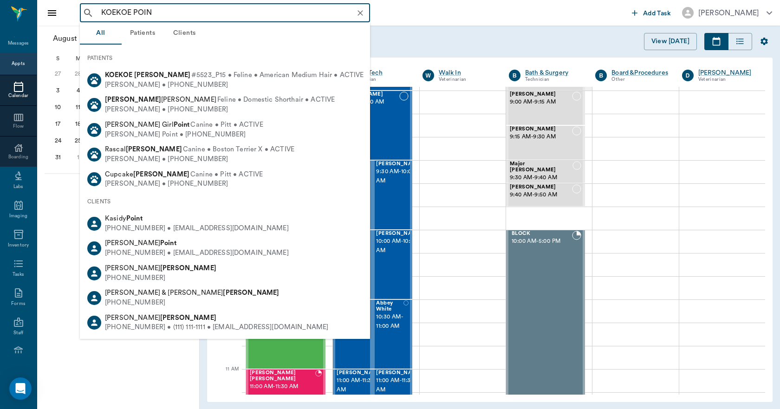
click at [191, 71] on span "#5523_P15 • Feline • American Medium Hair • ACTIVE" at bounding box center [277, 76] width 173 height 10
type input "KOEKOE POIN"
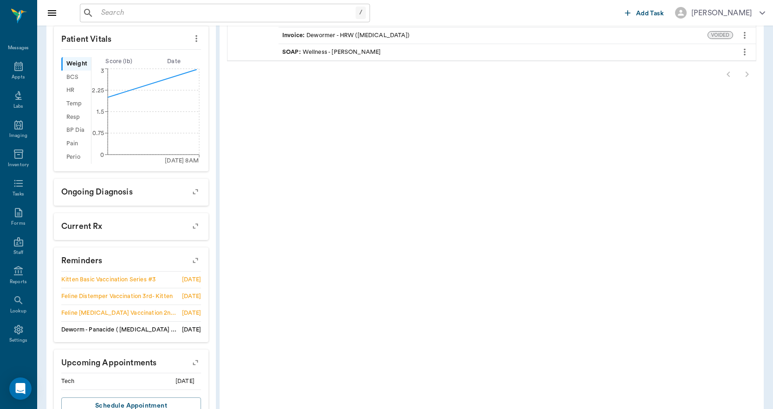
scroll to position [338, 0]
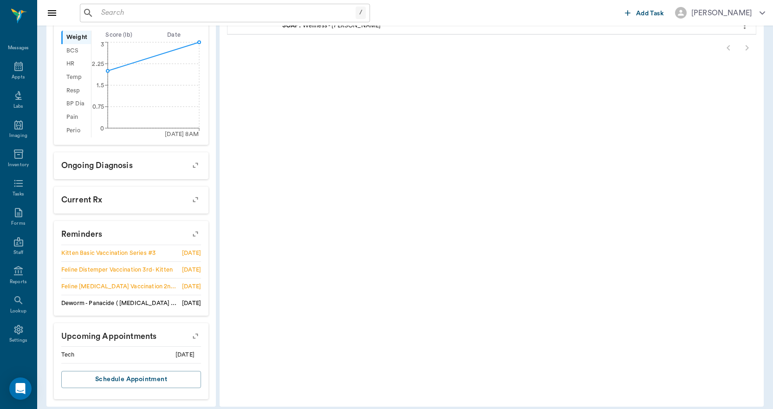
click at [197, 332] on icon "button" at bounding box center [195, 335] width 7 height 7
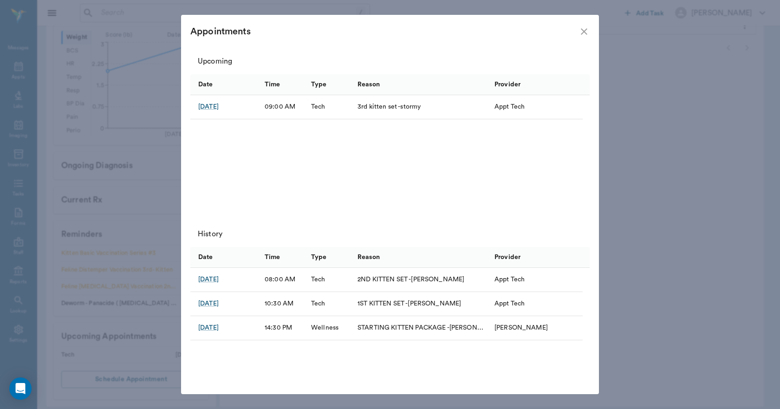
click at [582, 32] on icon "close" at bounding box center [583, 31] width 11 height 11
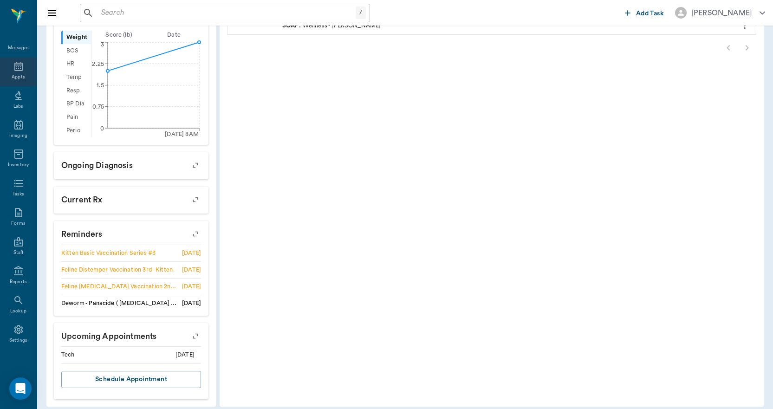
click at [13, 66] on icon at bounding box center [18, 66] width 11 height 11
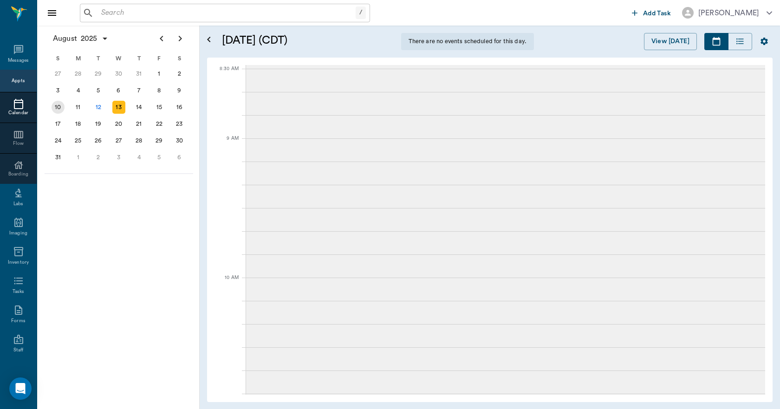
scroll to position [17, 0]
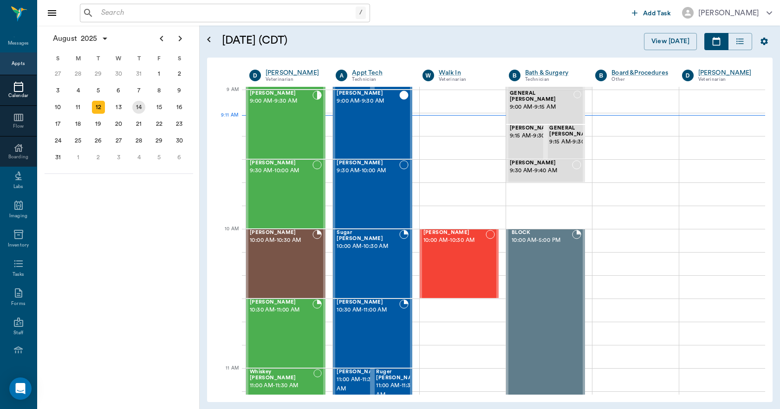
click at [138, 105] on div "14" at bounding box center [138, 107] width 13 height 13
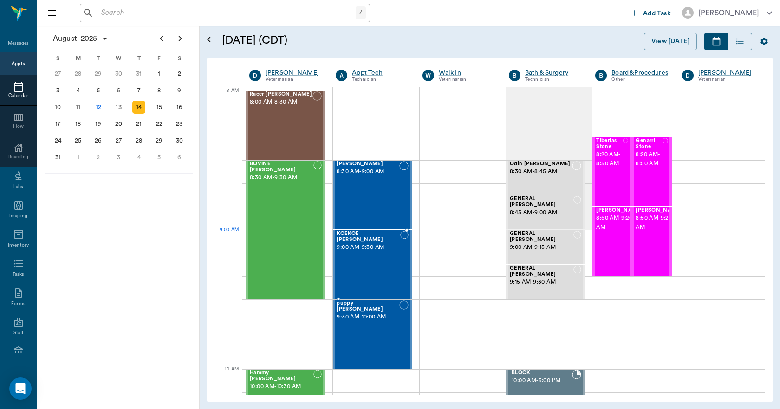
click at [384, 253] on div "[PERSON_NAME] 9:00 AM - 9:30 AM" at bounding box center [368, 265] width 63 height 68
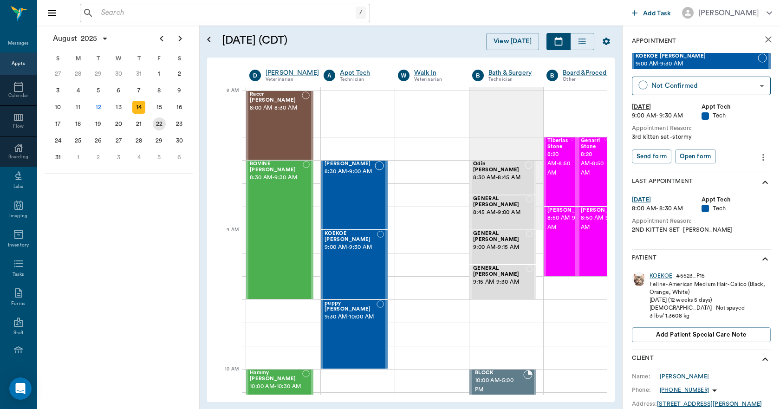
click at [158, 122] on div "22" at bounding box center [159, 123] width 13 height 13
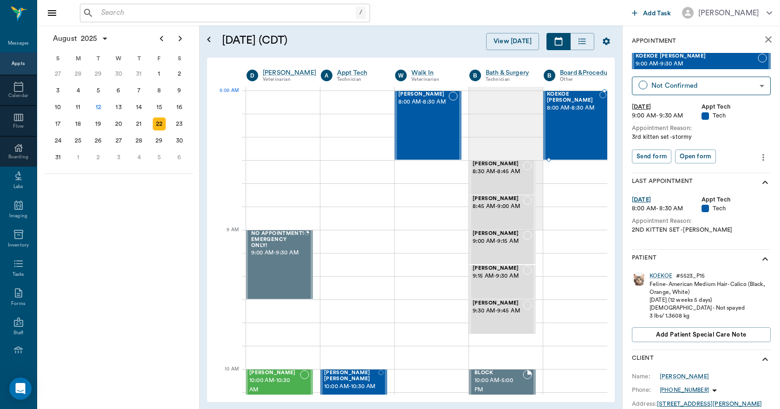
scroll to position [0, 3]
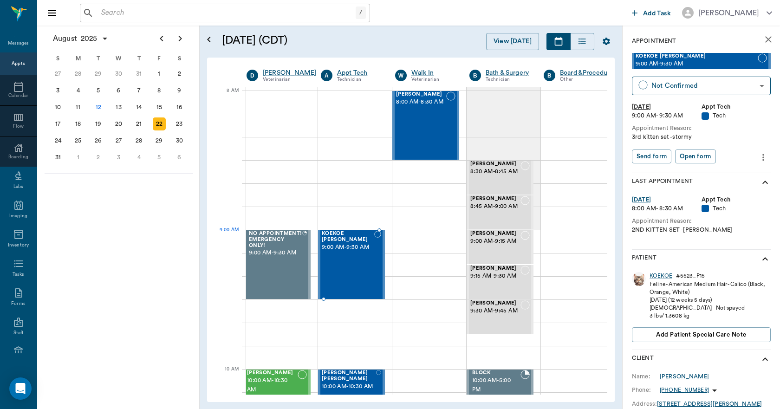
drag, startPoint x: 661, startPoint y: 59, endPoint x: 382, endPoint y: 240, distance: 332.4
click at [117, 110] on div "13" at bounding box center [118, 107] width 13 height 13
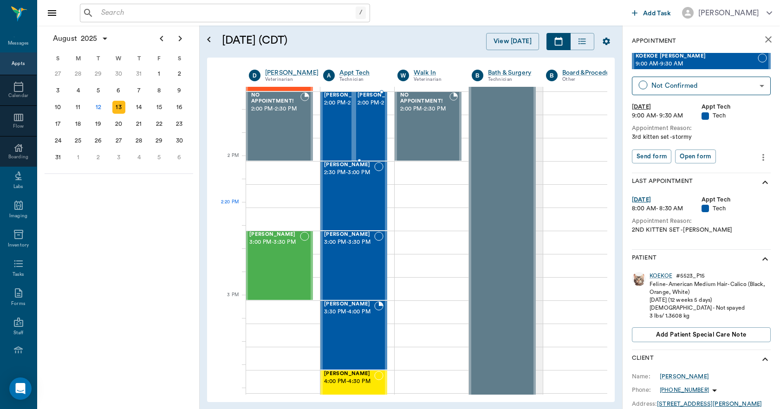
scroll to position [836, 0]
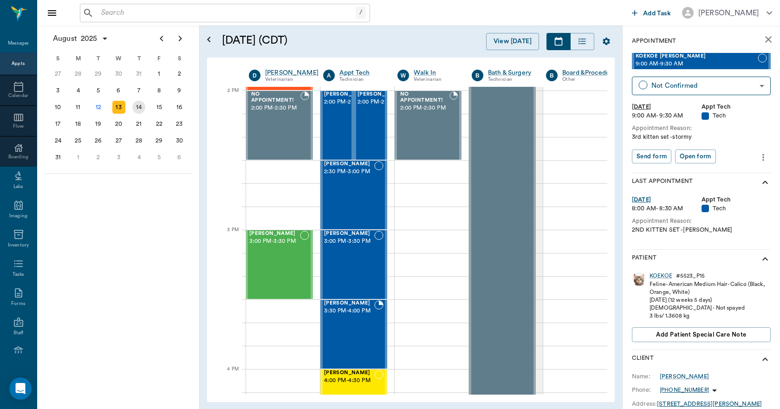
click at [136, 110] on div "14" at bounding box center [138, 107] width 13 height 13
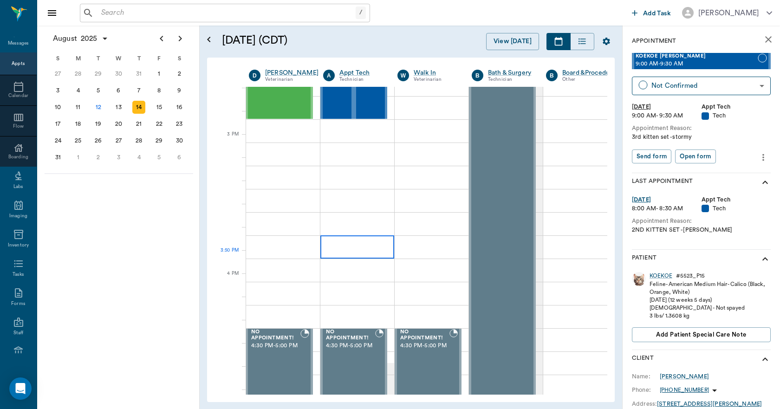
scroll to position [975, 0]
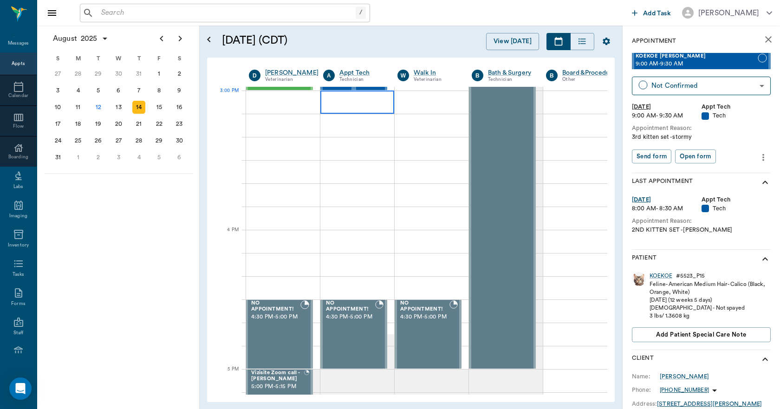
click at [374, 105] on div at bounding box center [357, 102] width 74 height 23
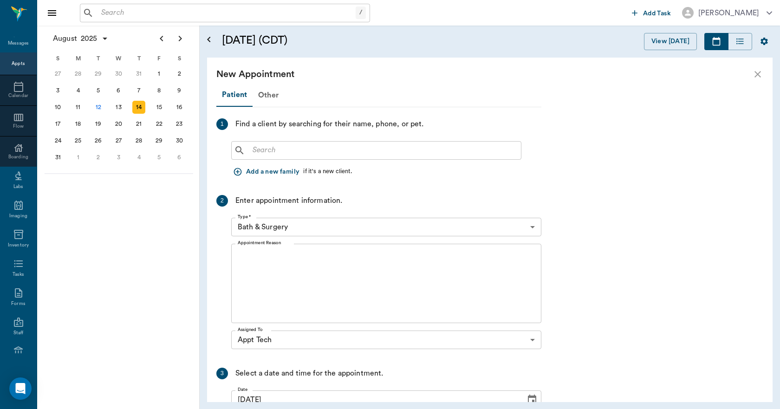
scroll to position [975, 0]
click at [279, 156] on input "text" at bounding box center [383, 150] width 268 height 13
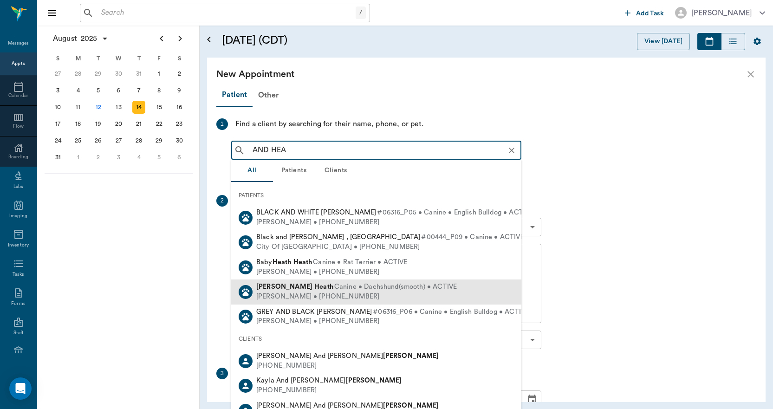
click at [314, 286] on b "Heath" at bounding box center [323, 286] width 19 height 7
type input "AND HEA"
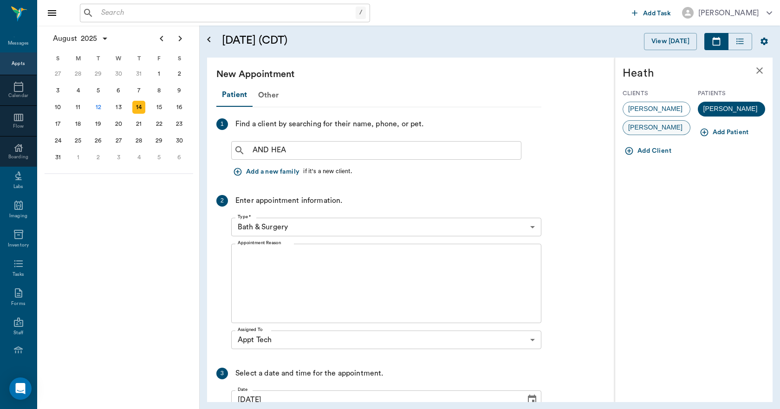
click at [651, 126] on span "[PERSON_NAME]" at bounding box center [655, 128] width 65 height 10
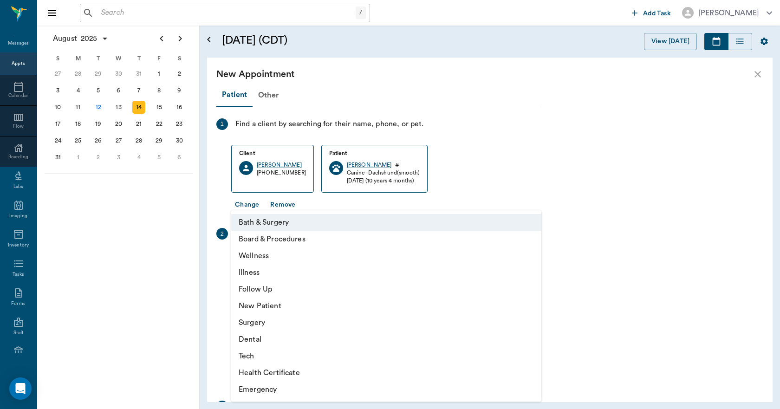
click at [302, 259] on body "/ ​ Add Task [PERSON_NAME] Nectar Messages Appts Calendar Flow Boarding Labs Im…" at bounding box center [390, 204] width 780 height 409
click at [260, 355] on li "Tech" at bounding box center [386, 356] width 310 height 17
type input "65d2be4f46e3a538d89b8c1a"
type input "03:30 PM"
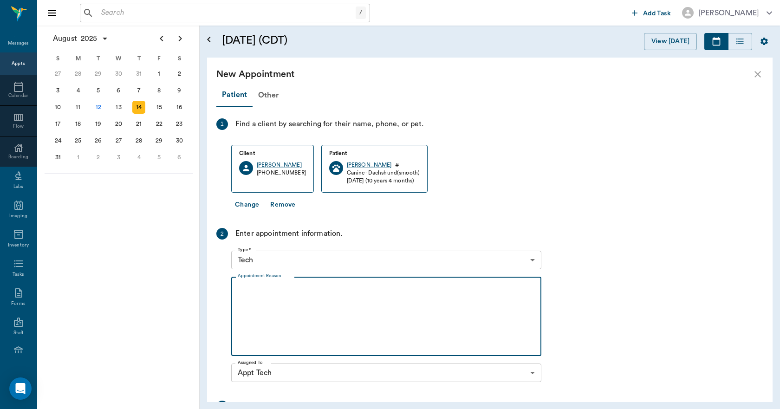
click at [288, 292] on textarea "Appointment Reason" at bounding box center [386, 317] width 297 height 64
type textarea "BASIC ADULT -[PERSON_NAME]"
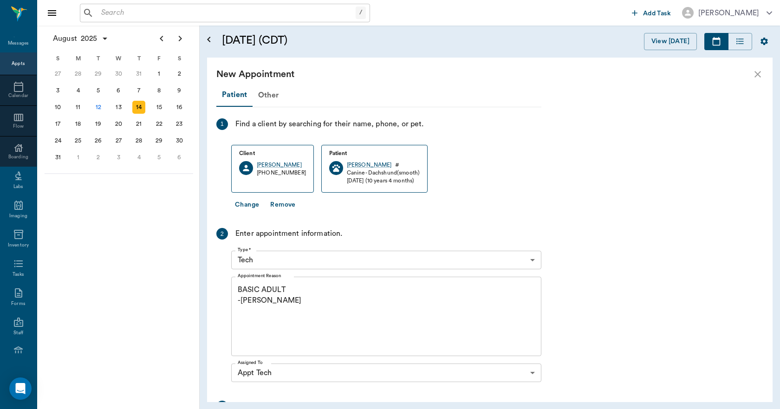
click at [759, 74] on icon "close" at bounding box center [757, 74] width 11 height 11
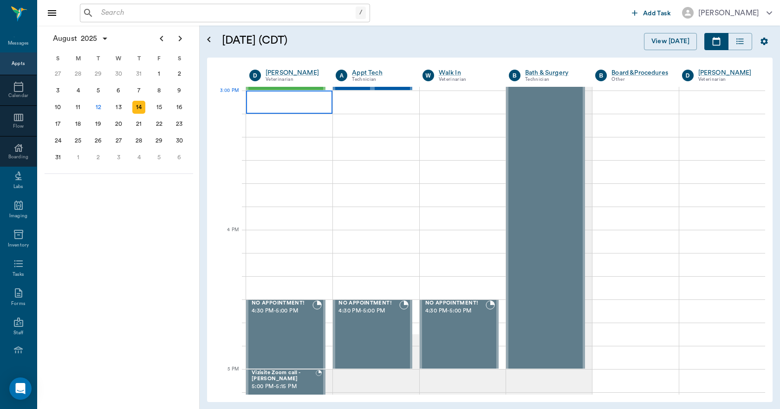
click at [267, 106] on div at bounding box center [289, 102] width 86 height 23
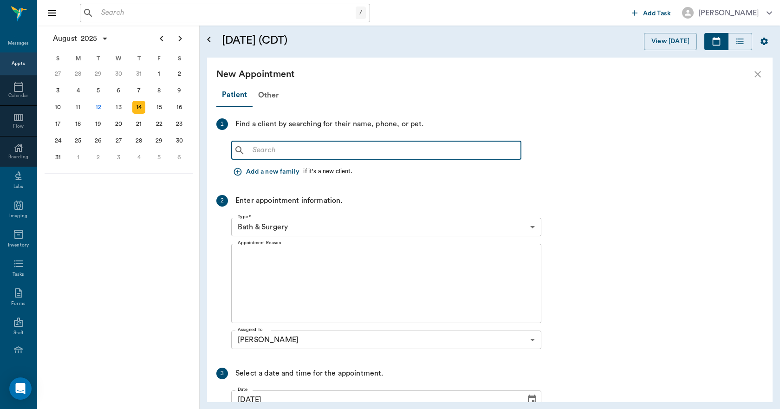
click at [250, 153] on input "text" at bounding box center [383, 150] width 268 height 13
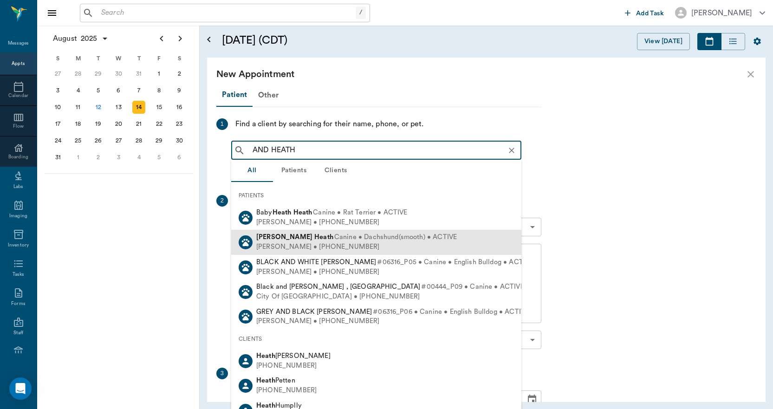
click at [314, 236] on b "Heath" at bounding box center [323, 237] width 19 height 7
type input "AND HEATH"
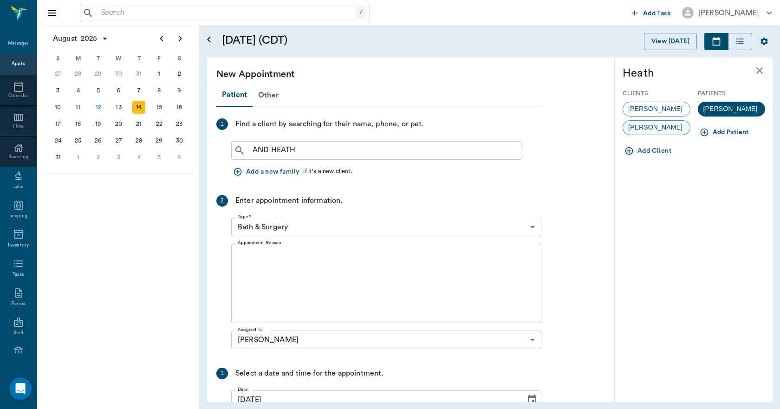
click at [673, 130] on div "[PERSON_NAME]" at bounding box center [657, 127] width 68 height 15
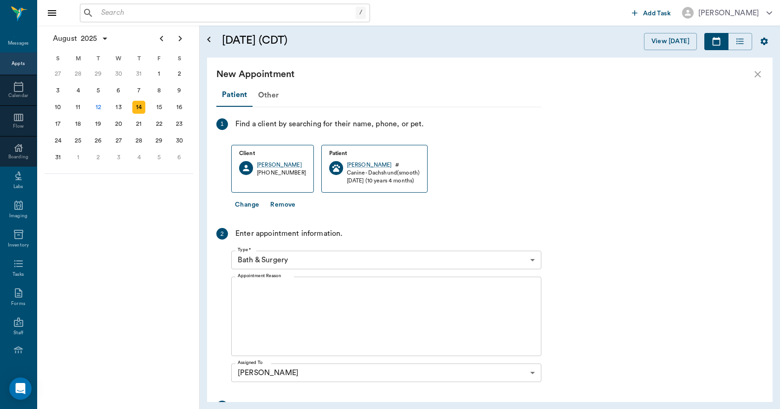
click at [379, 260] on body "/ ​ Add Task [PERSON_NAME] Nectar Messages Appts Calendar Flow Boarding Labs Im…" at bounding box center [390, 204] width 780 height 409
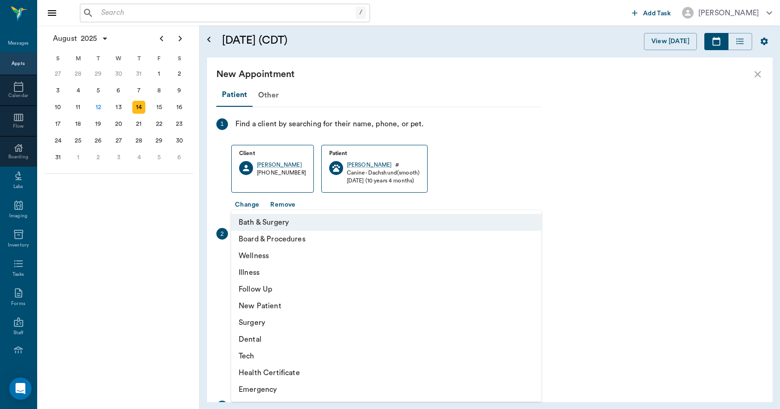
click at [259, 256] on li "Wellness" at bounding box center [386, 255] width 310 height 17
type input "65d2be4f46e3a538d89b8c14"
type input "03:30 PM"
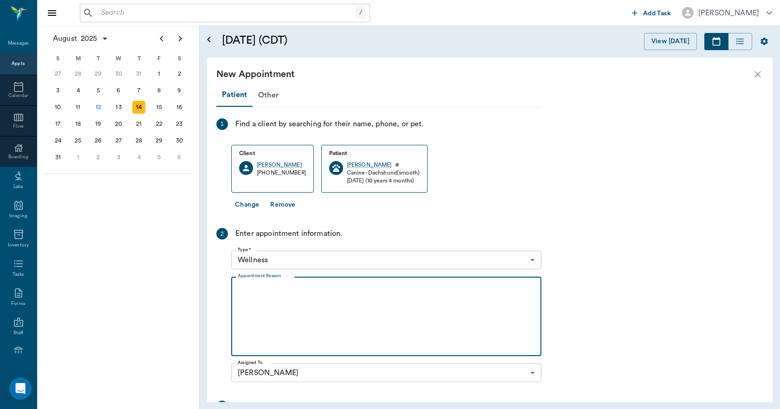
click at [274, 307] on textarea "Appointment Reason" at bounding box center [386, 317] width 297 height 64
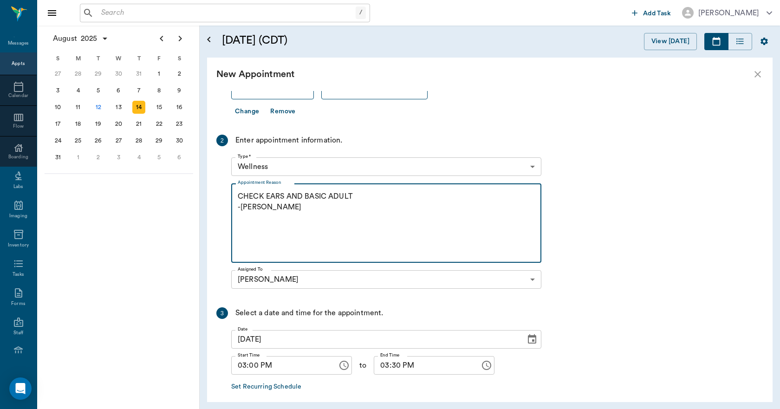
scroll to position [136, 0]
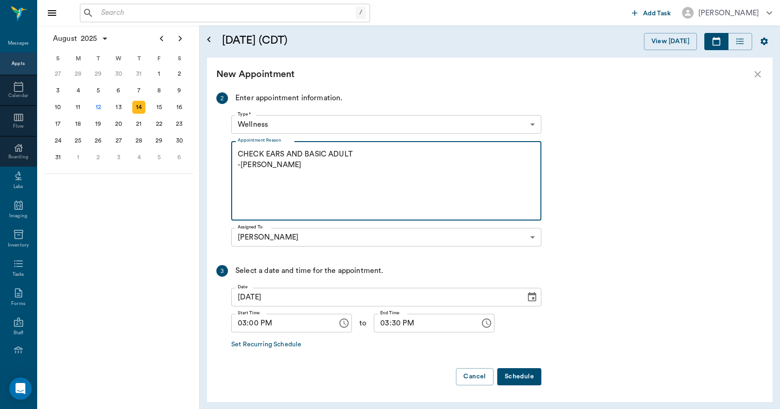
type textarea "CHECK EARS AND BASIC ADULT -[PERSON_NAME]"
click at [530, 376] on button "Schedule" at bounding box center [519, 376] width 44 height 17
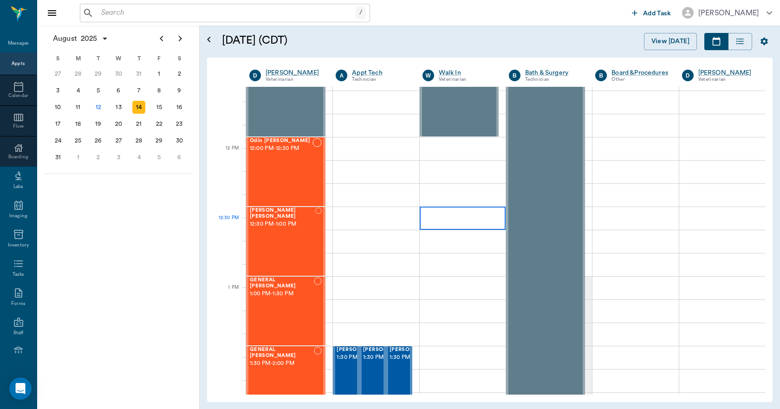
scroll to position [418, 0]
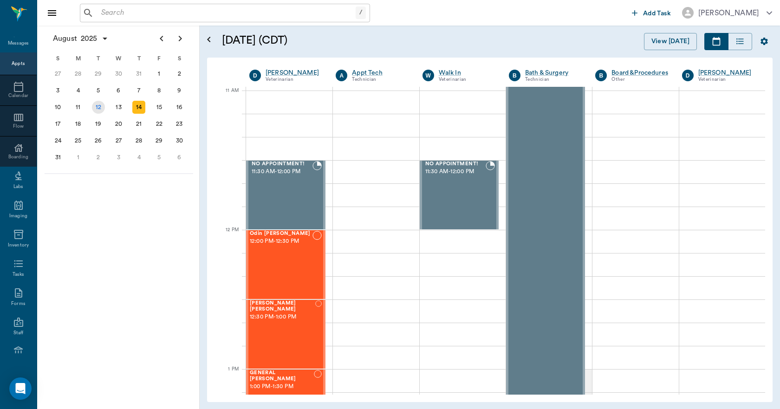
click at [98, 109] on div "12" at bounding box center [98, 107] width 13 height 13
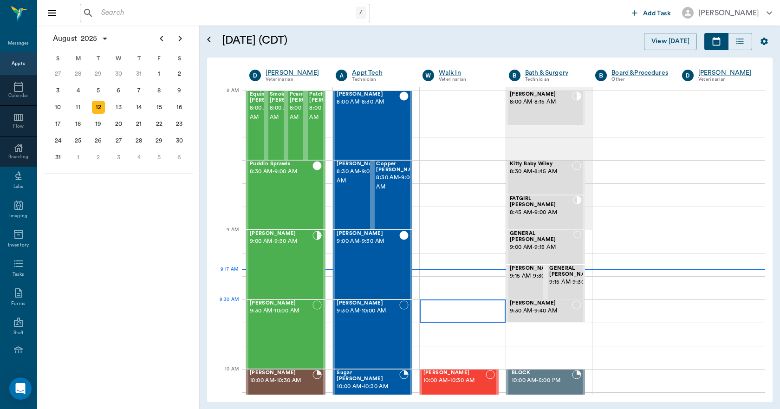
click at [471, 314] on div at bounding box center [463, 310] width 86 height 23
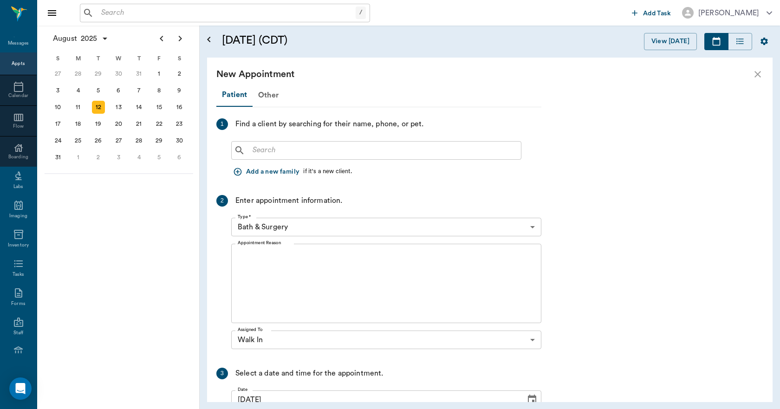
click at [758, 77] on icon "close" at bounding box center [757, 74] width 11 height 11
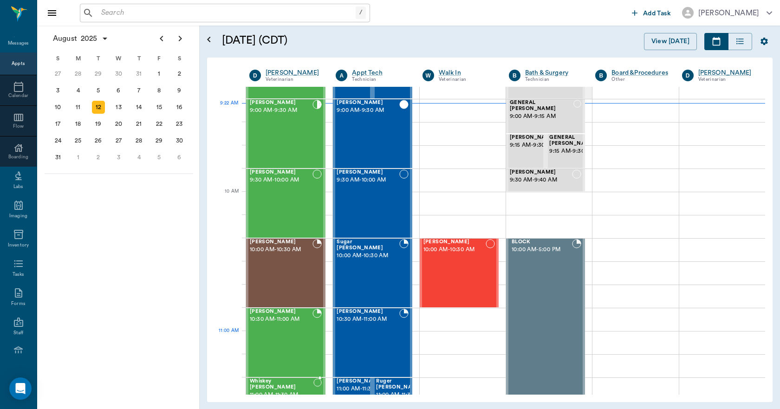
scroll to position [186, 0]
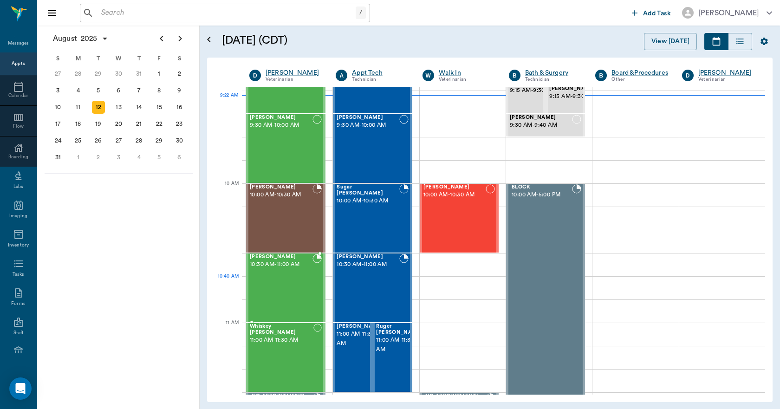
drag, startPoint x: 296, startPoint y: 296, endPoint x: 310, endPoint y: 311, distance: 20.4
click at [296, 296] on div "[PERSON_NAME] 10:30 AM - 11:00 AM" at bounding box center [281, 288] width 63 height 68
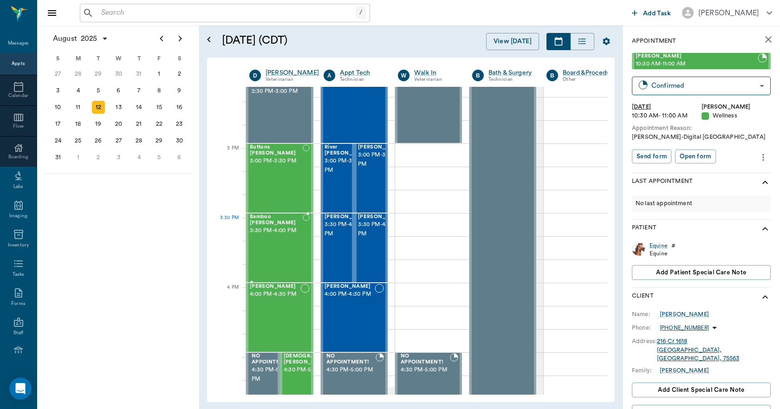
scroll to position [882, 0]
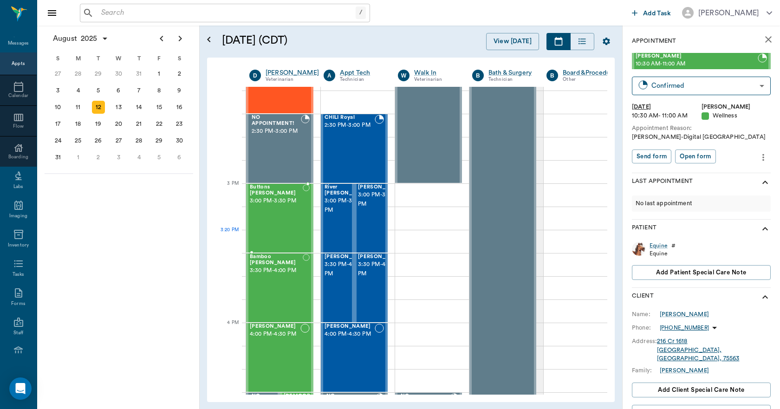
click at [282, 240] on div "Buttons Lyons 3:00 PM - 3:30 PM" at bounding box center [276, 218] width 53 height 68
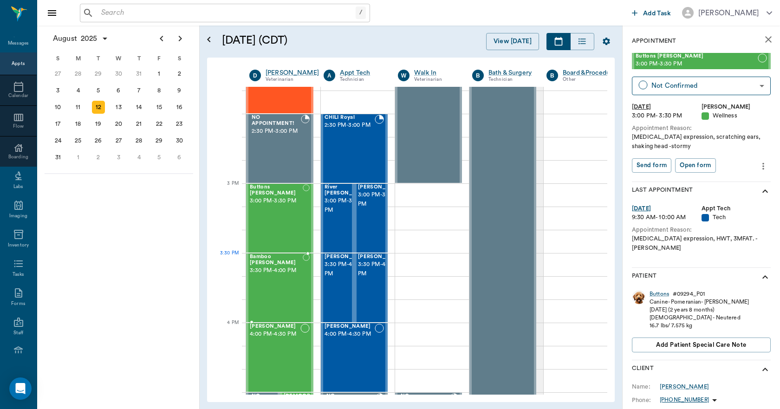
click at [288, 276] on div "Bamboo GRUBB 3:30 PM - 4:00 PM" at bounding box center [276, 288] width 53 height 68
